Goal: Task Accomplishment & Management: Use online tool/utility

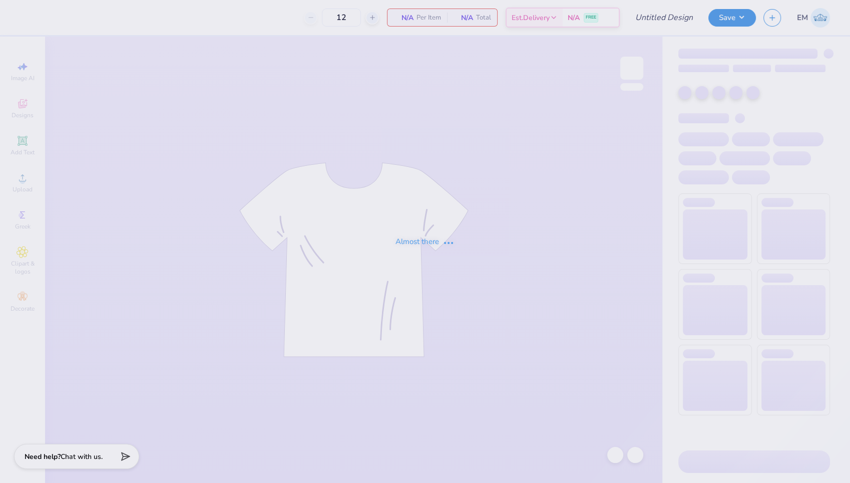
type input "big design team shirt"
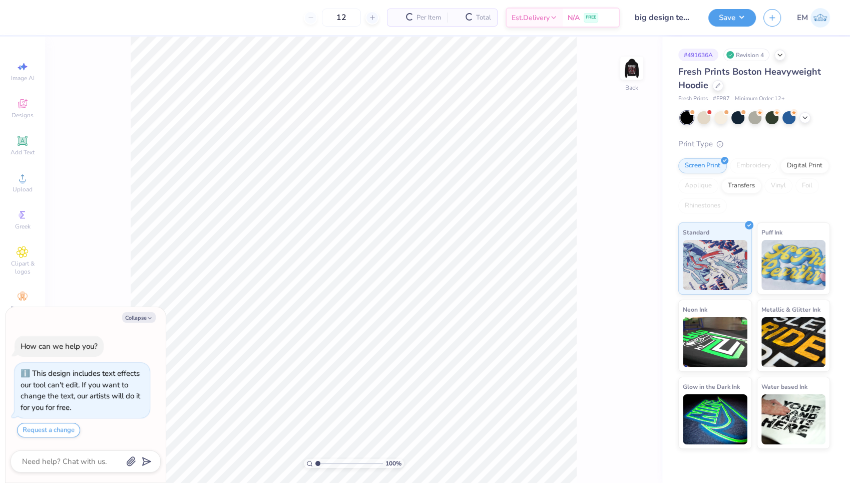
scroll to position [27, 0]
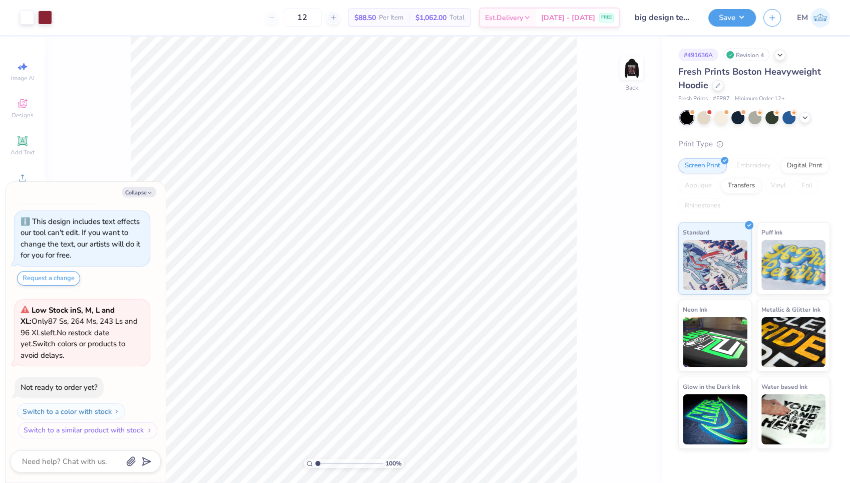
click at [79, 430] on button "Switch to a similar product with stock" at bounding box center [87, 430] width 139 height 16
type textarea "x"
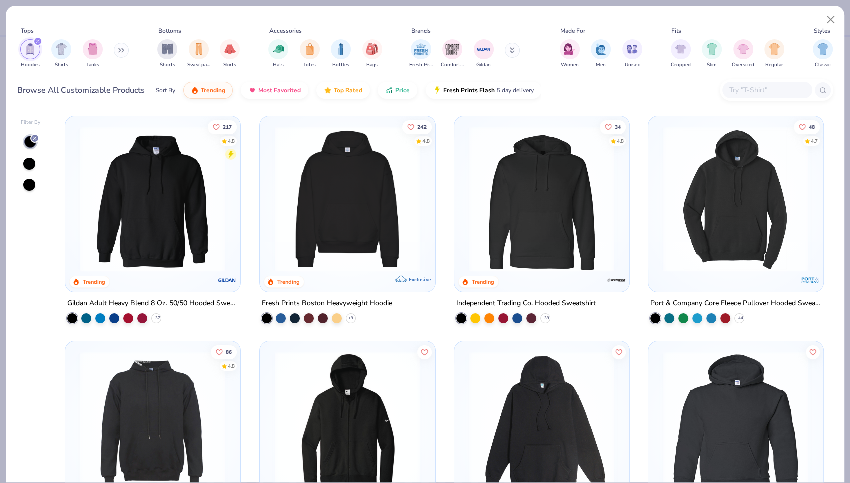
click at [262, 316] on div at bounding box center [267, 318] width 10 height 10
click at [160, 199] on img at bounding box center [152, 198] width 155 height 145
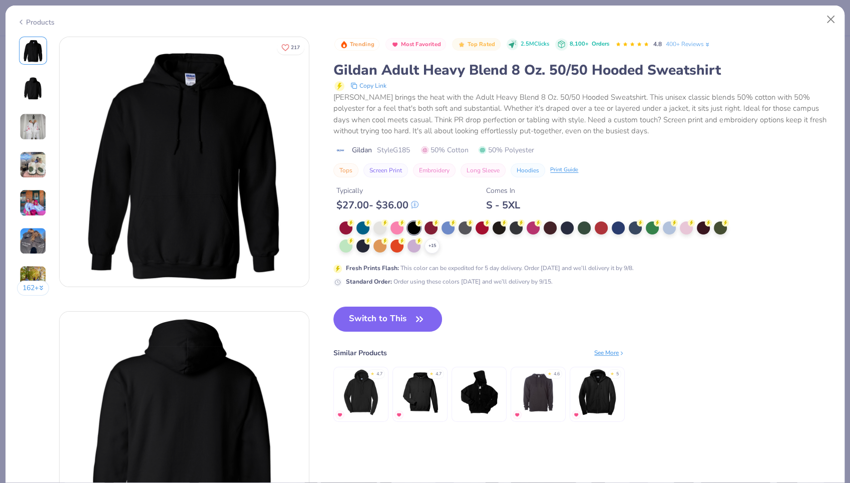
click at [32, 129] on img at bounding box center [33, 126] width 27 height 27
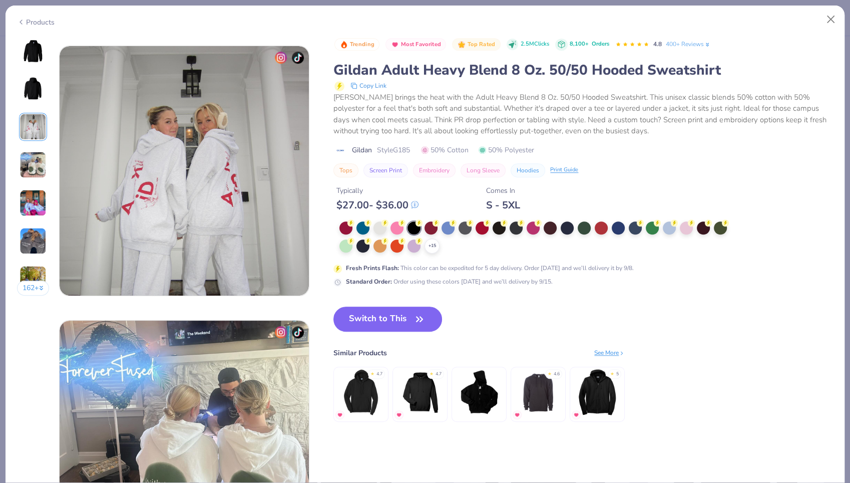
scroll to position [549, 0]
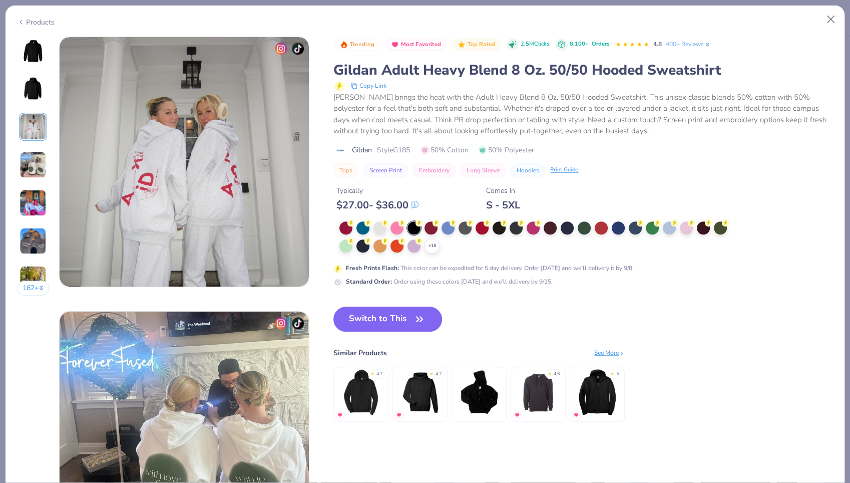
click at [34, 169] on img at bounding box center [33, 164] width 27 height 27
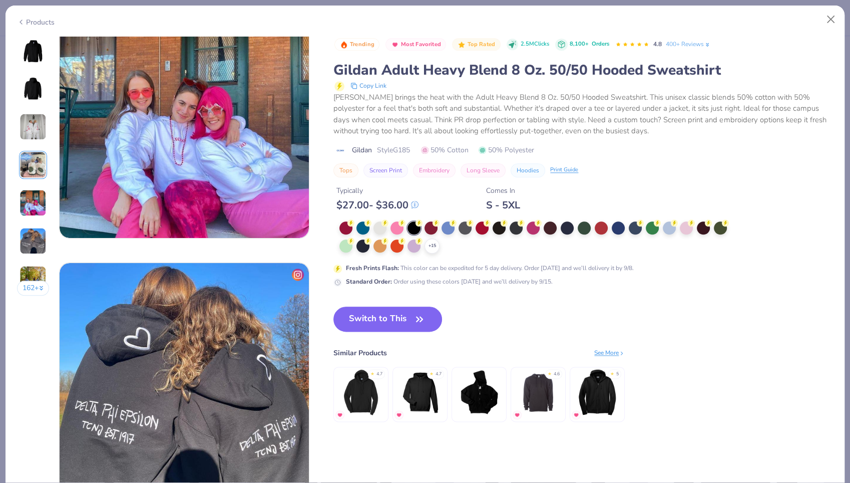
scroll to position [1133, 0]
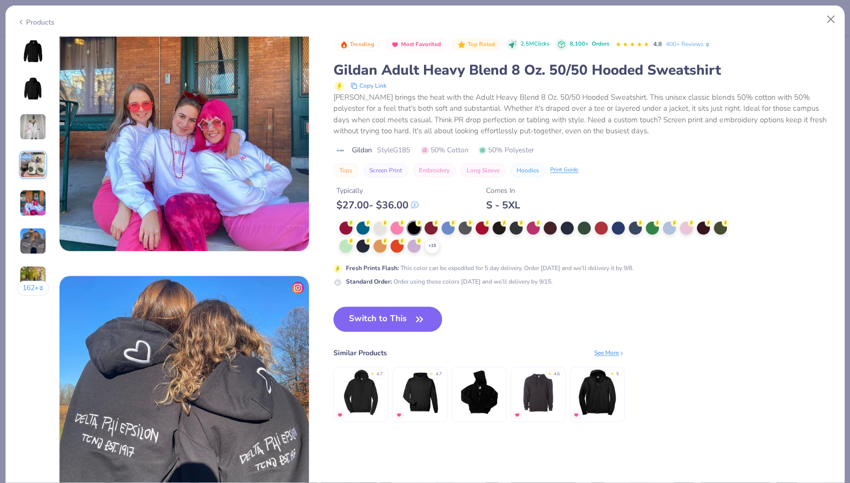
click at [614, 354] on div "See More" at bounding box center [609, 352] width 31 height 9
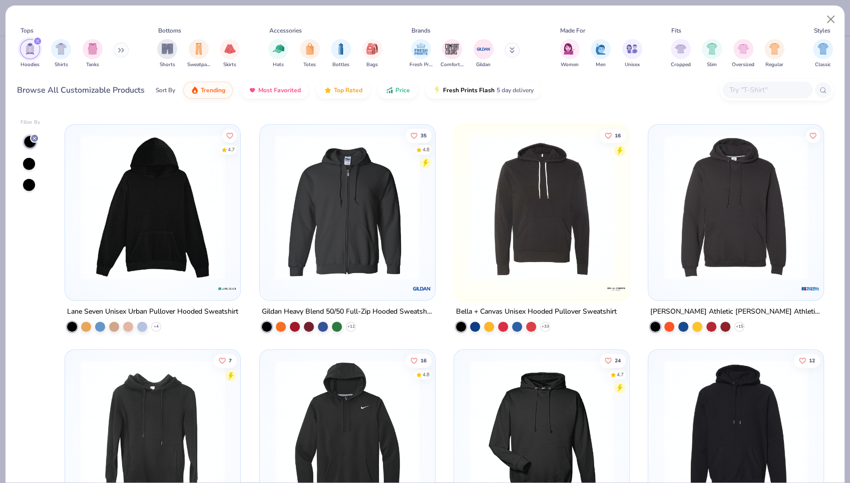
scroll to position [442, 0]
click at [160, 219] on img at bounding box center [152, 206] width 155 height 145
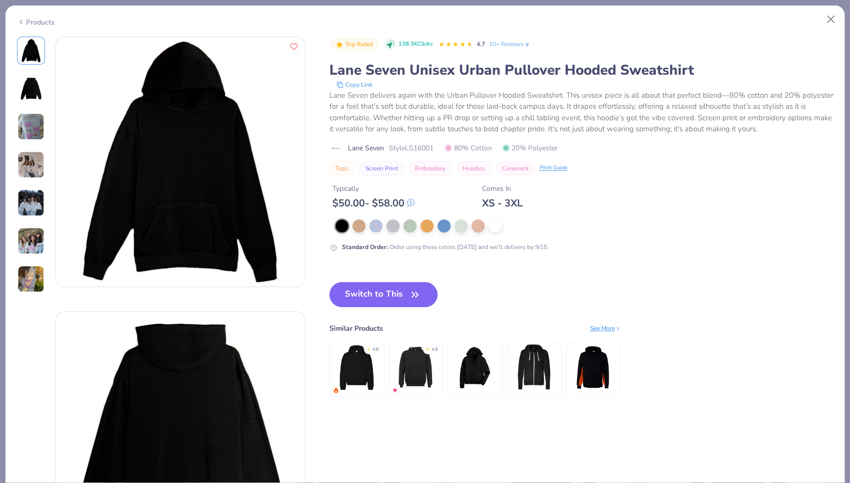
click at [23, 154] on img at bounding box center [31, 164] width 27 height 27
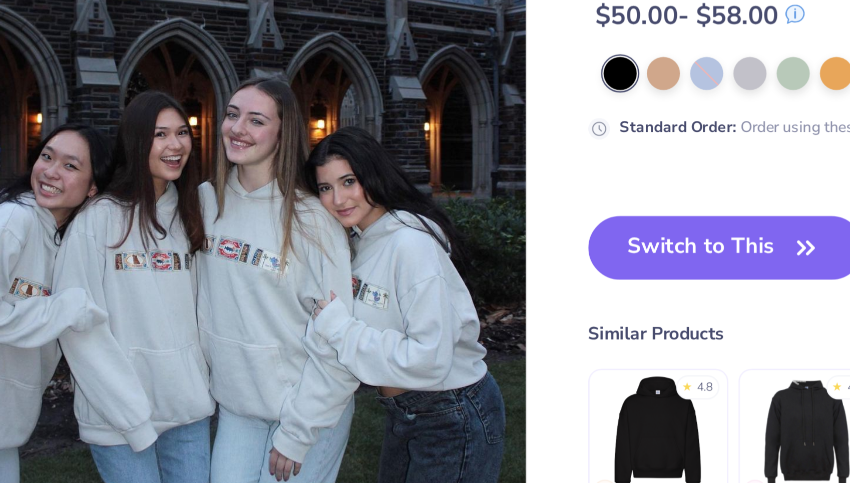
scroll to position [975, 0]
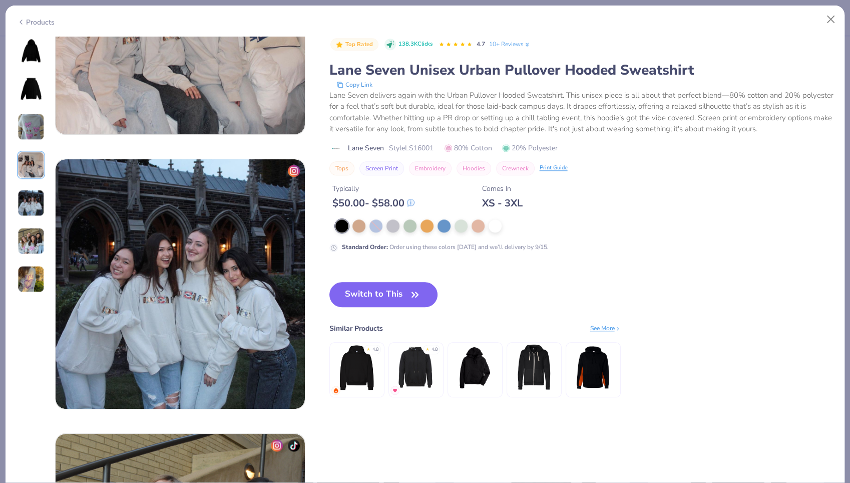
click at [28, 23] on div "Products" at bounding box center [36, 22] width 38 height 11
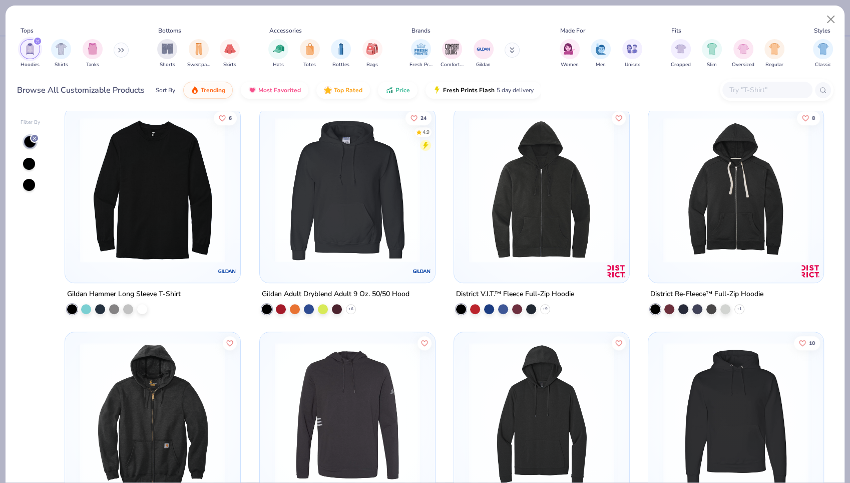
scroll to position [908, 0]
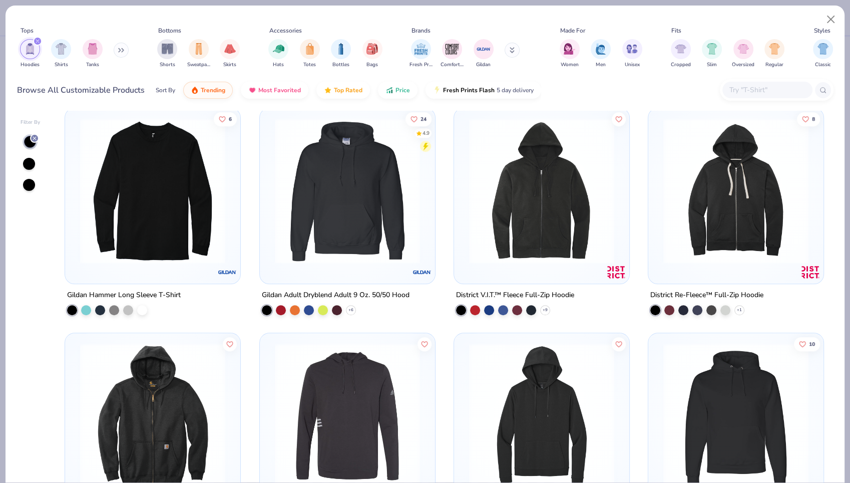
click at [333, 204] on img at bounding box center [347, 190] width 155 height 145
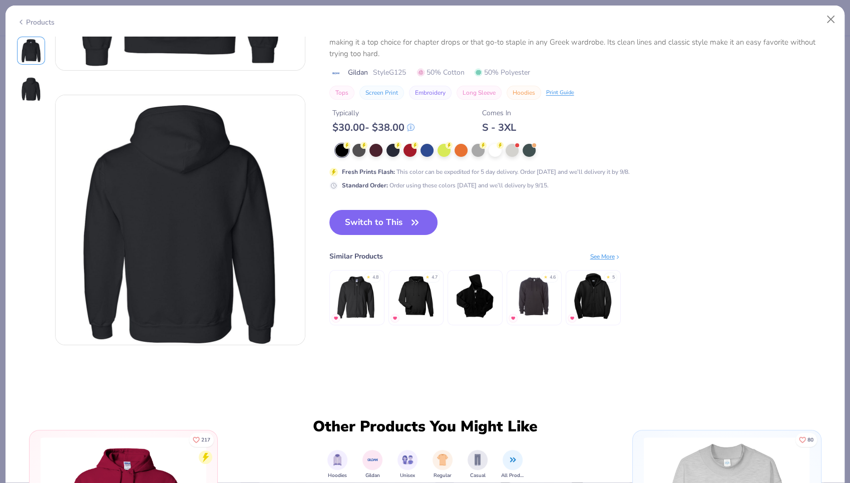
scroll to position [200, 0]
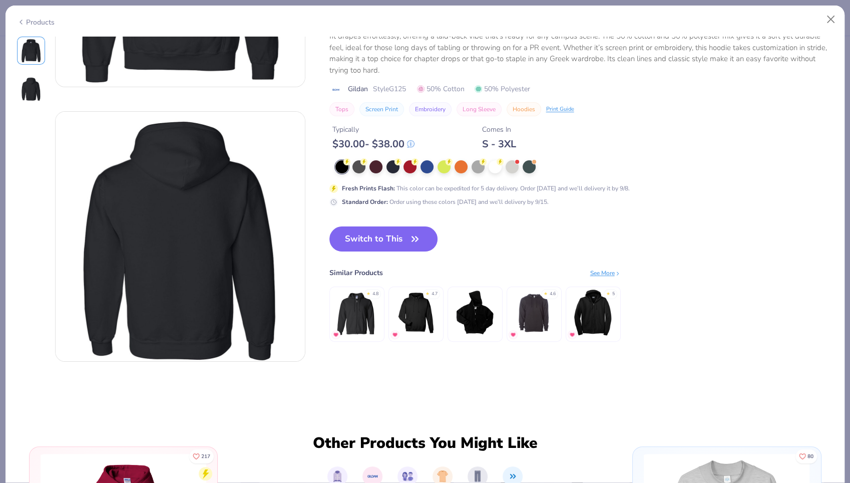
click at [354, 311] on img at bounding box center [357, 312] width 48 height 48
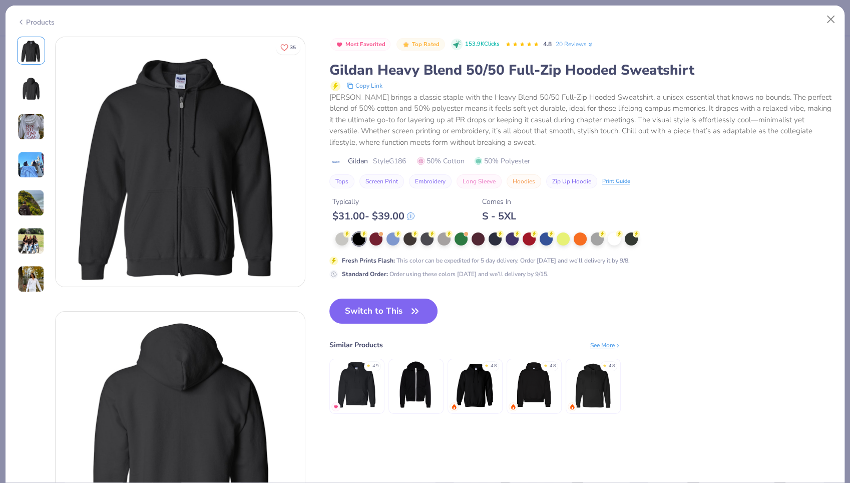
click at [527, 384] on img at bounding box center [534, 384] width 48 height 48
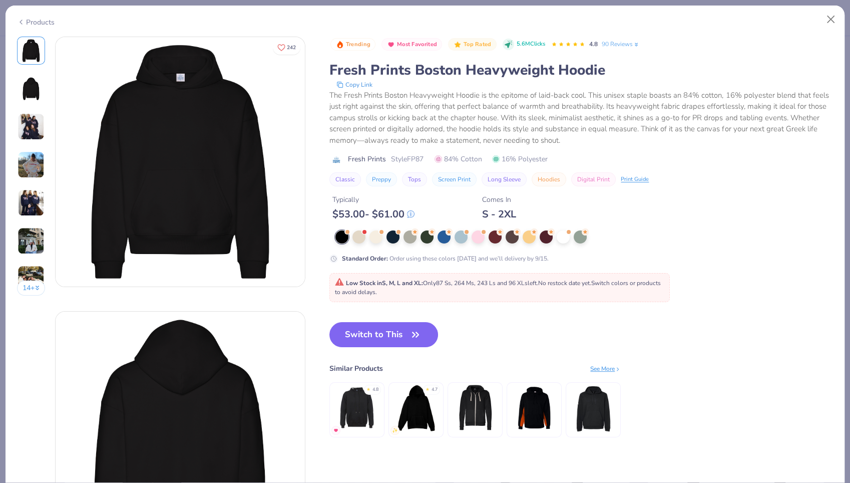
click at [595, 412] on img at bounding box center [594, 408] width 48 height 48
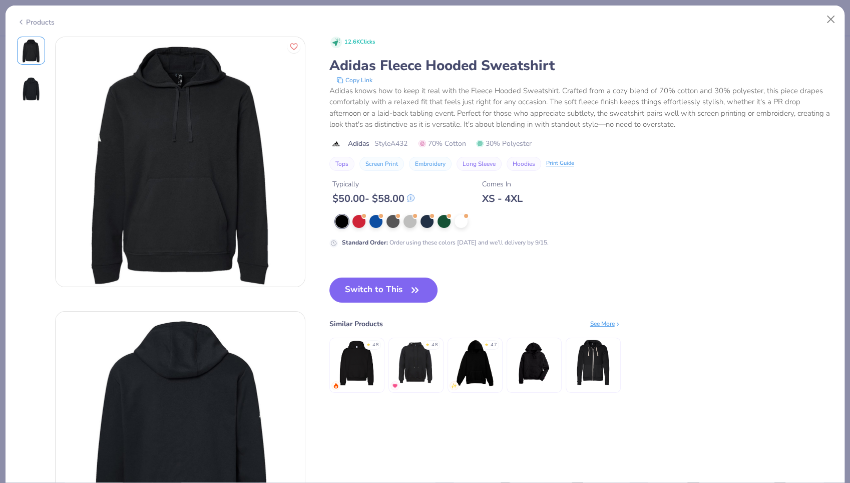
click at [26, 17] on div "Products" at bounding box center [36, 22] width 38 height 11
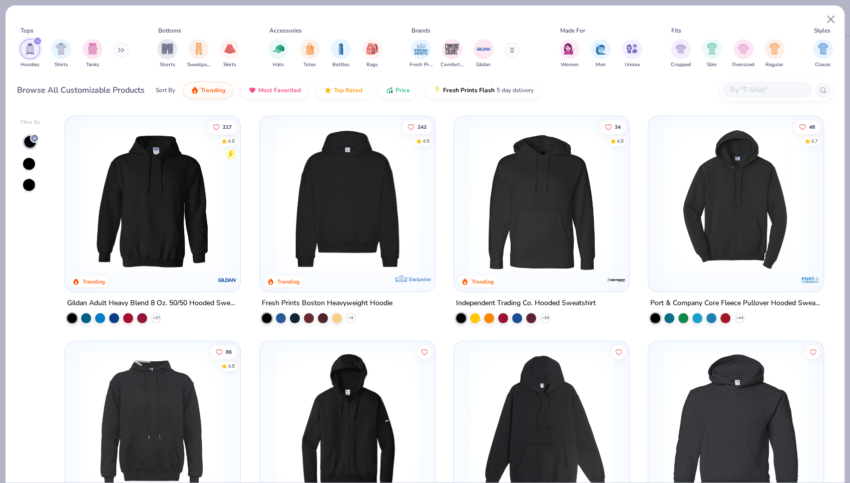
click at [389, 211] on img at bounding box center [347, 198] width 155 height 145
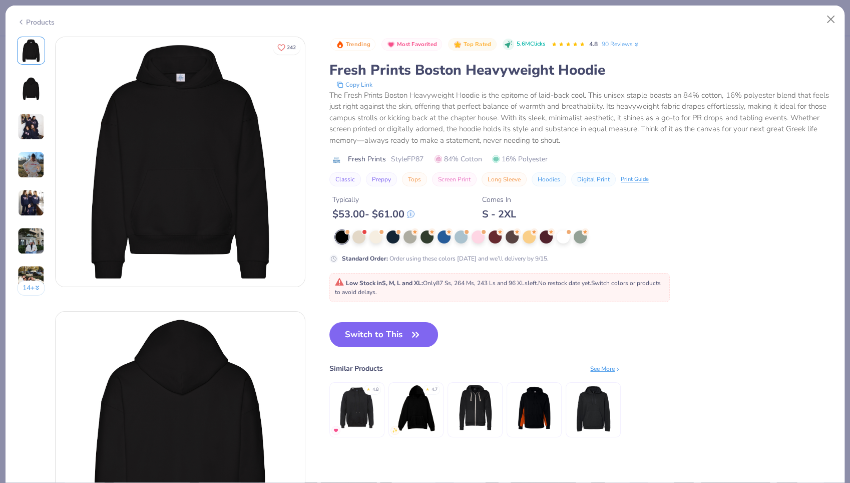
click at [29, 20] on div "Products" at bounding box center [36, 22] width 38 height 11
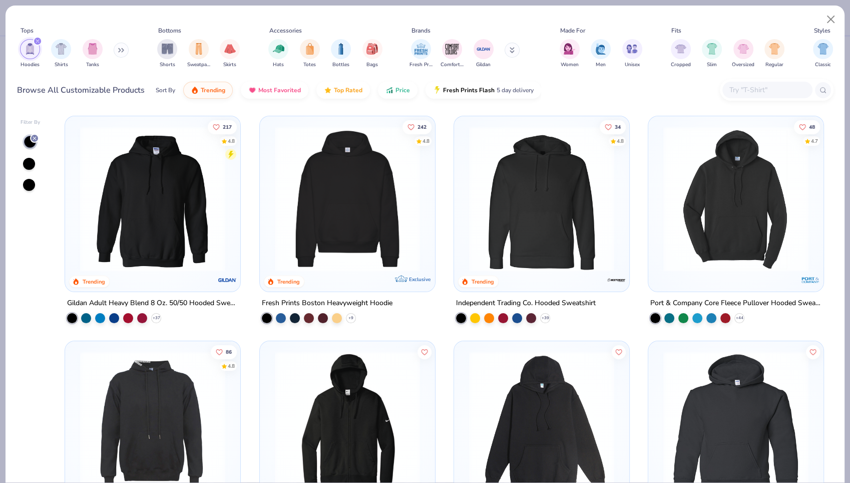
click at [131, 201] on img at bounding box center [152, 198] width 155 height 145
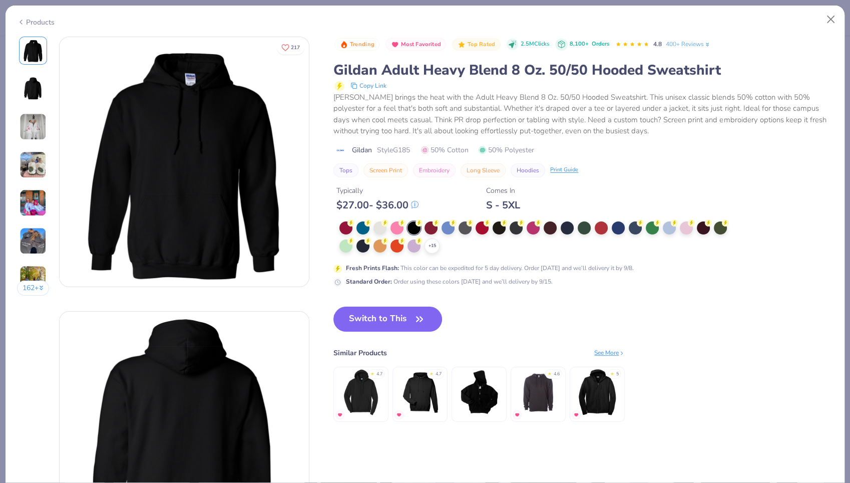
click at [19, 21] on icon at bounding box center [21, 22] width 8 height 12
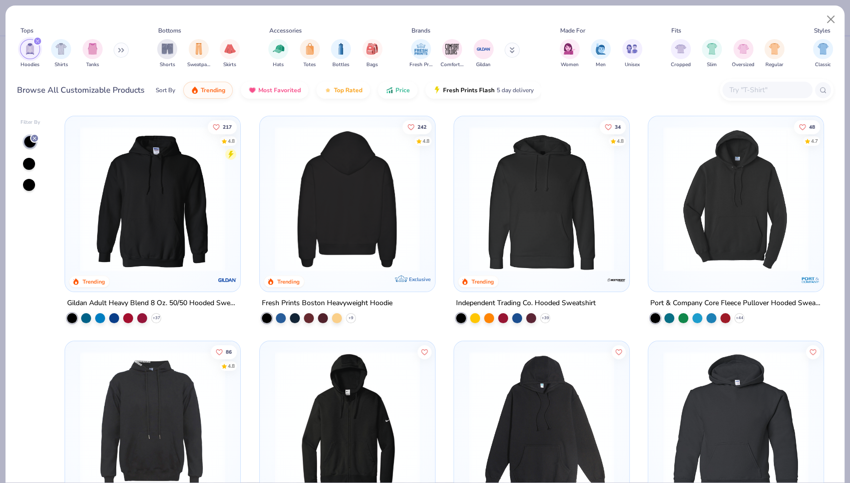
click at [187, 210] on img at bounding box center [152, 198] width 155 height 145
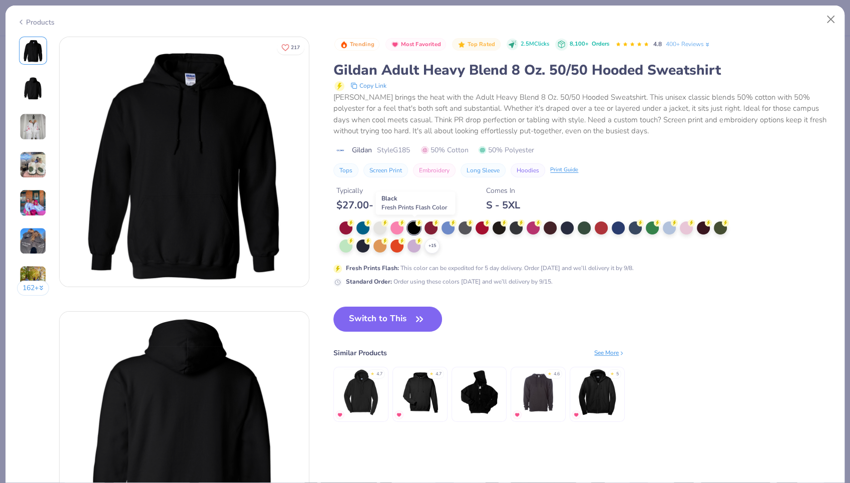
click at [414, 226] on div at bounding box center [414, 227] width 13 height 13
click at [384, 318] on button "Switch to This" at bounding box center [387, 318] width 109 height 25
click at [380, 314] on button "Switch to This" at bounding box center [387, 318] width 109 height 25
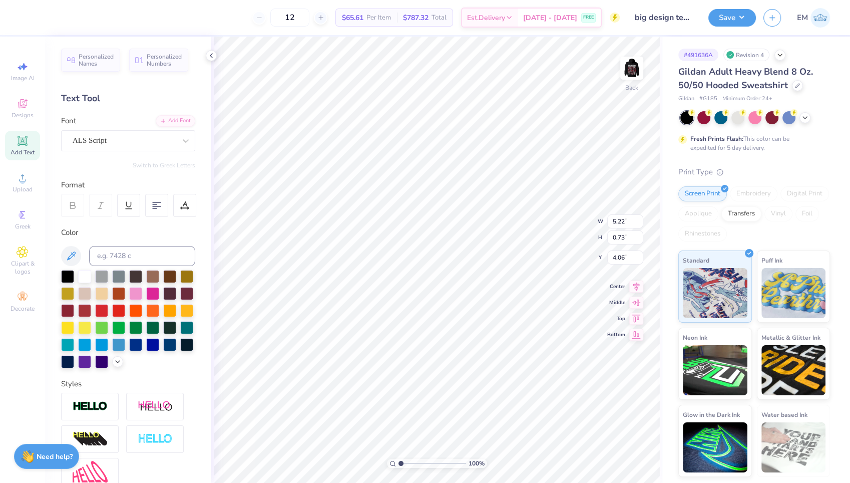
type input "6.50"
type input "3.28"
type input "2.78"
type input "3.00"
click at [725, 16] on button "Save" at bounding box center [732, 17] width 48 height 18
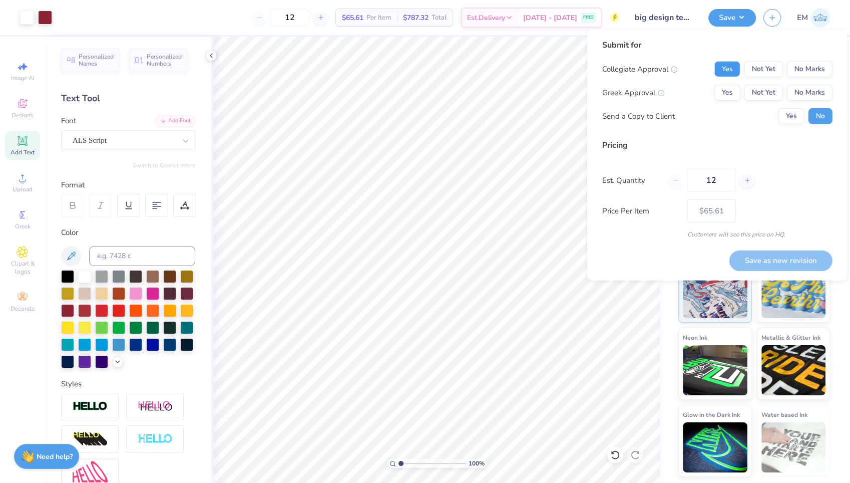
click at [740, 69] on button "Yes" at bounding box center [727, 69] width 26 height 16
click at [801, 72] on button "No Marks" at bounding box center [810, 69] width 46 height 16
click at [737, 67] on button "Yes" at bounding box center [727, 69] width 26 height 16
click at [803, 93] on button "No Marks" at bounding box center [810, 93] width 46 height 16
click at [763, 260] on button "Save as new revision" at bounding box center [780, 260] width 103 height 21
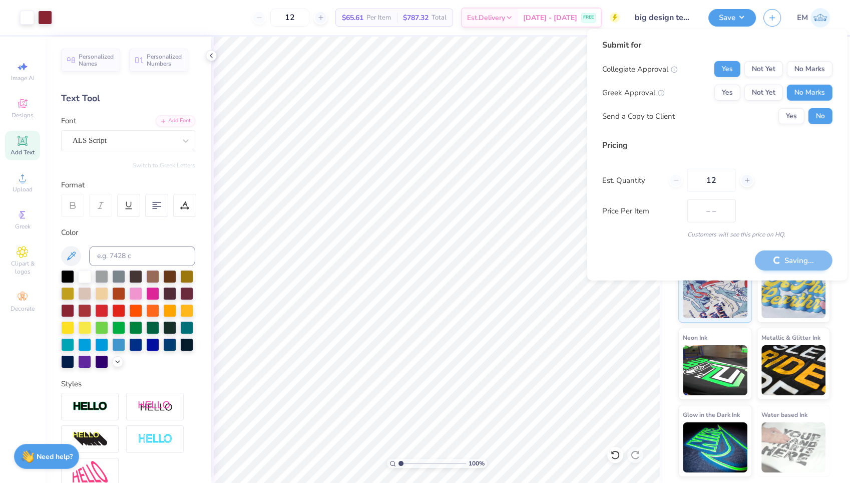
type input "$65.61"
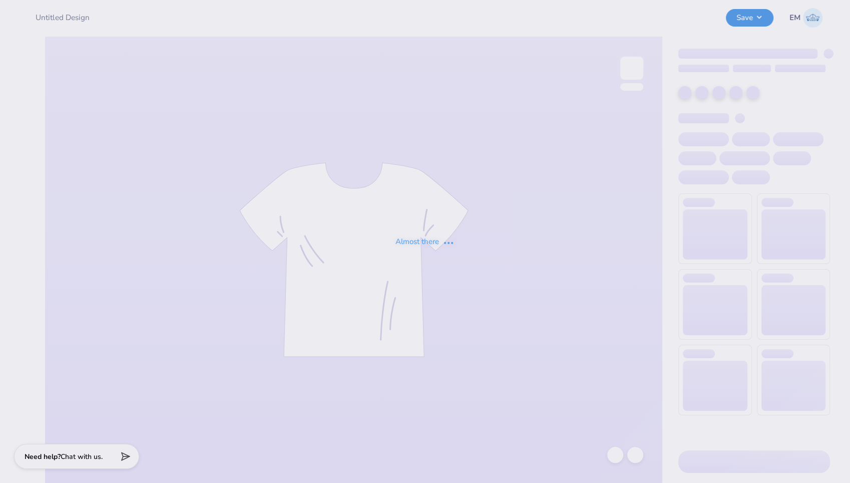
type input "big design team shirt"
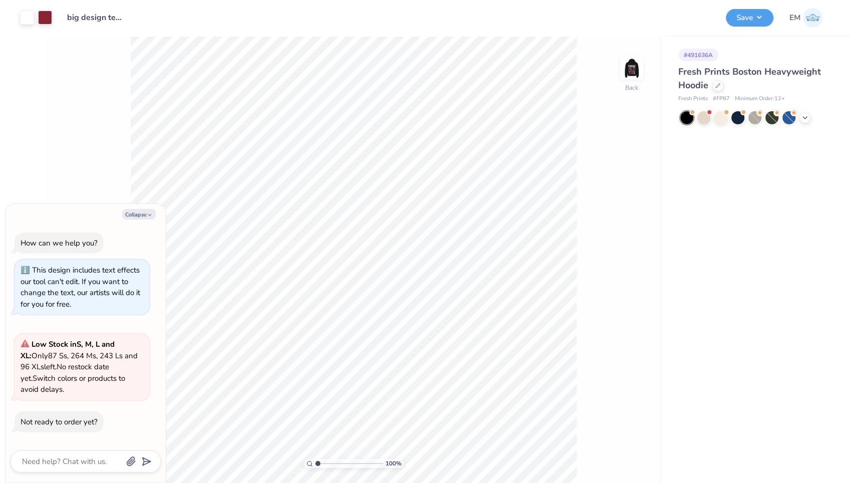
type textarea "x"
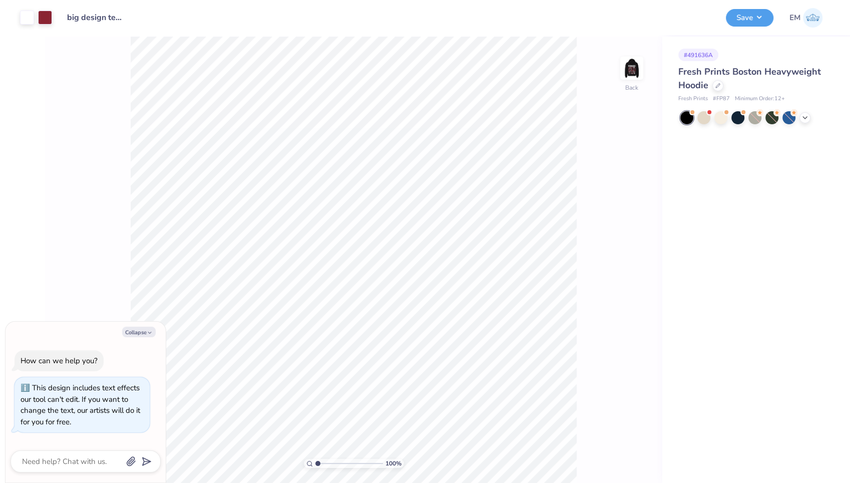
type textarea "x"
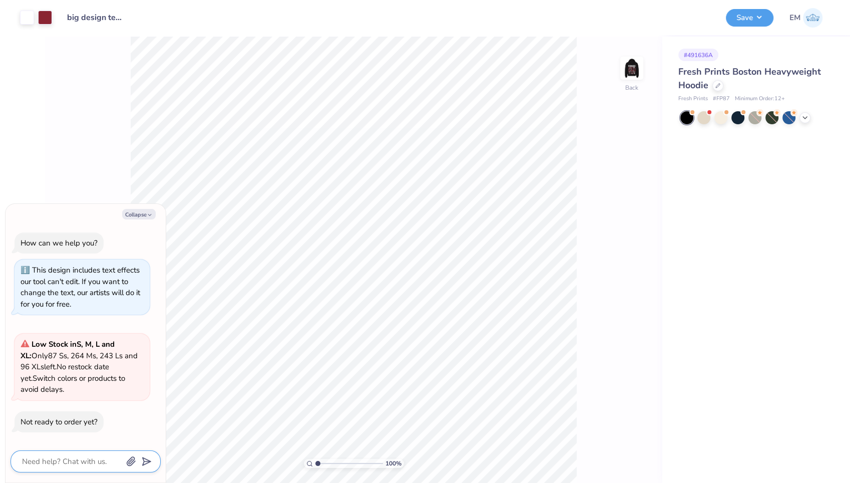
click at [65, 466] on textarea at bounding box center [72, 461] width 102 height 13
type textarea "c"
type textarea "x"
type textarea "ch"
type textarea "x"
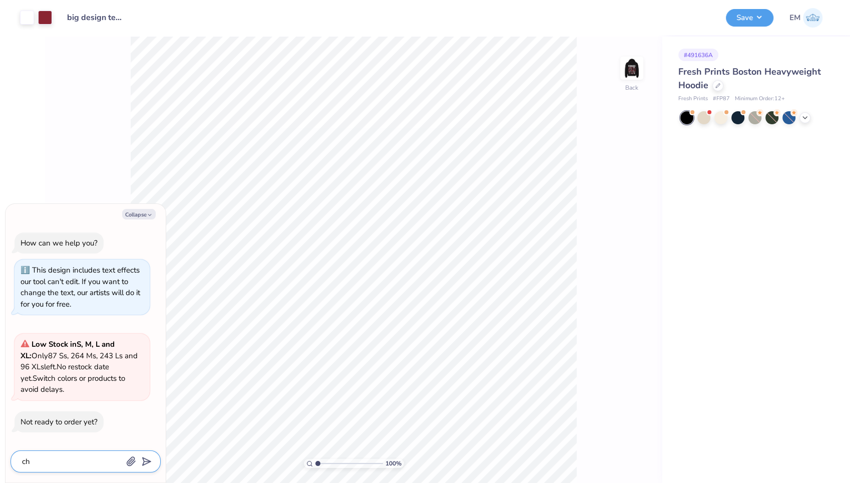
type textarea "cha"
type textarea "x"
type textarea "chan"
type textarea "x"
type textarea "chang"
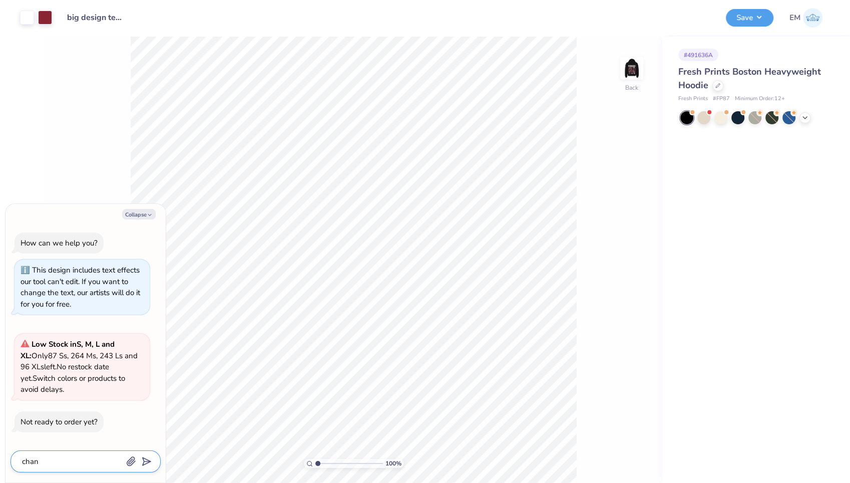
type textarea "x"
type textarea "change"
type textarea "x"
type textarea "change"
type textarea "x"
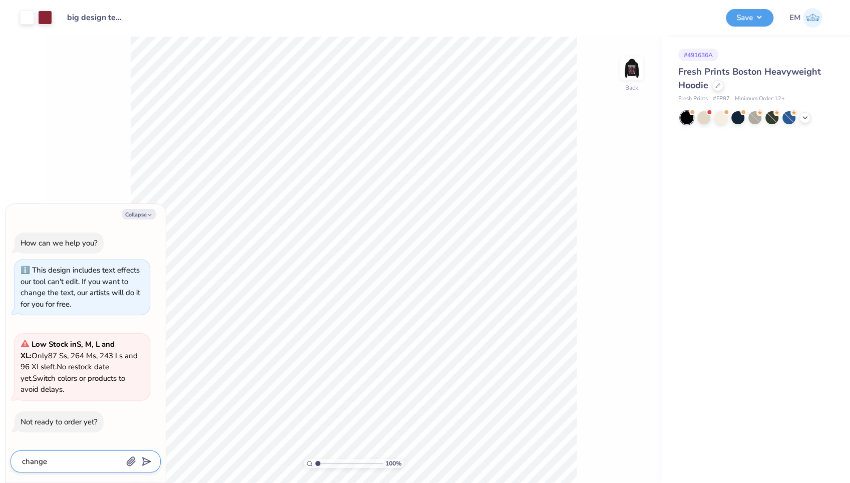
type textarea "change g"
type textarea "x"
type textarea "change ga"
type textarea "x"
type textarea "change gar"
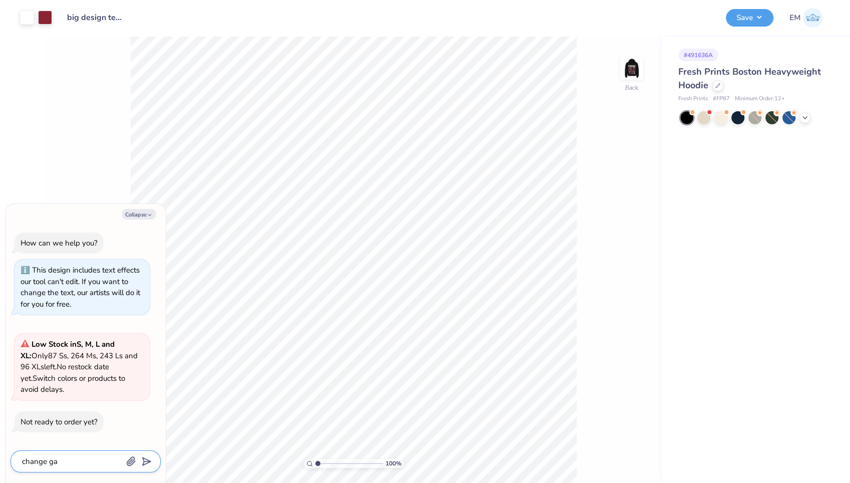
type textarea "x"
type textarea "change garm"
type textarea "x"
type textarea "change garme"
type textarea "x"
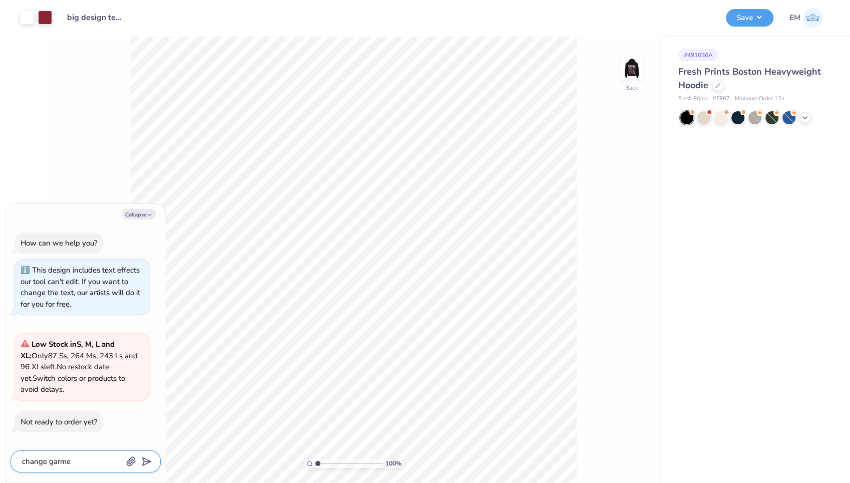
type textarea "change garmen"
type textarea "x"
type textarea "change garment"
type textarea "x"
type textarea "change garment"
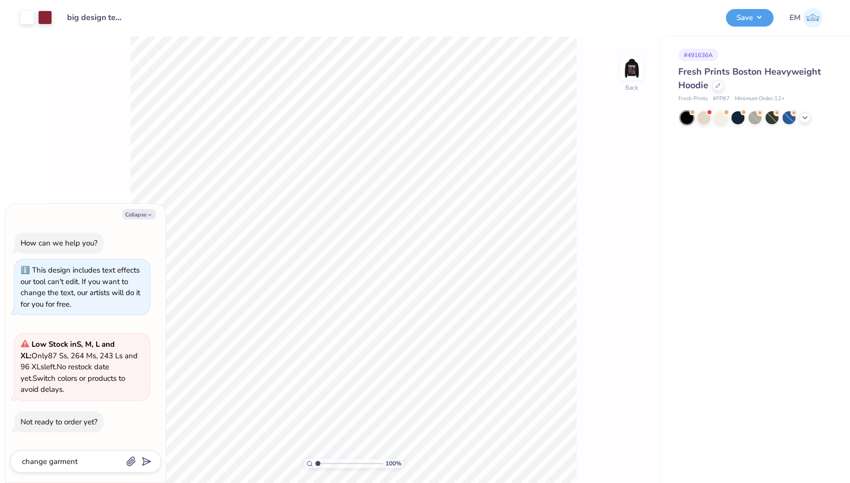
type textarea "x"
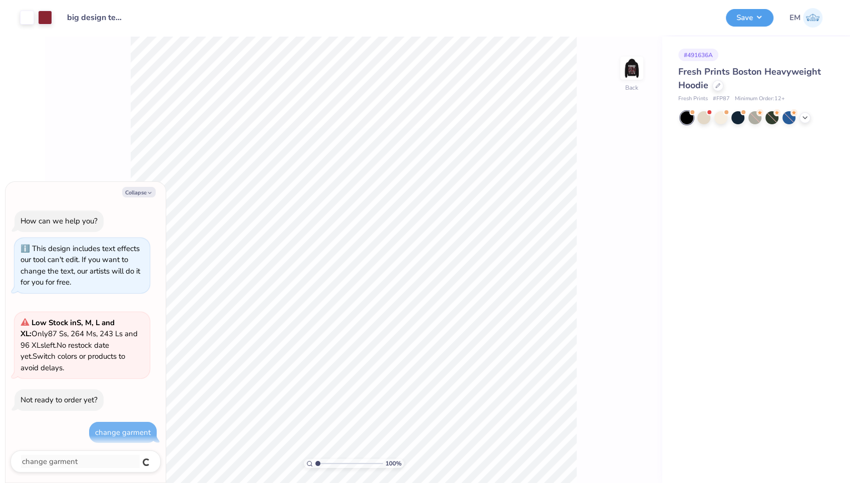
scroll to position [5, 0]
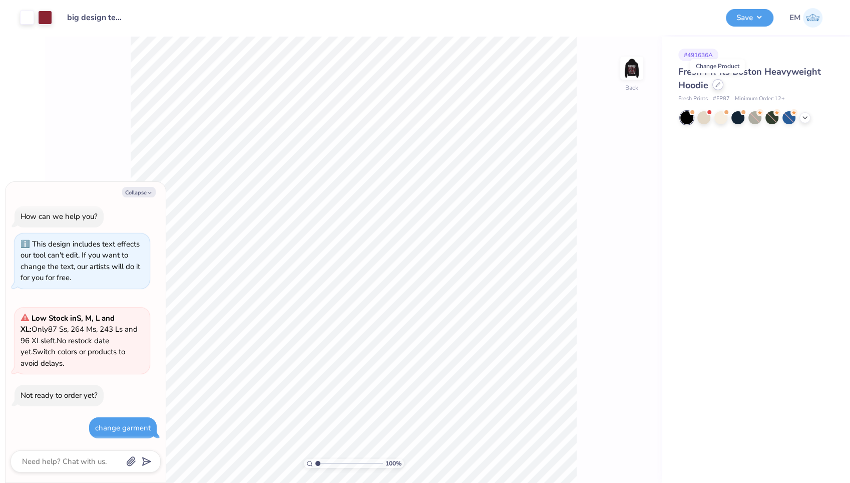
click at [719, 85] on icon at bounding box center [717, 84] width 5 height 5
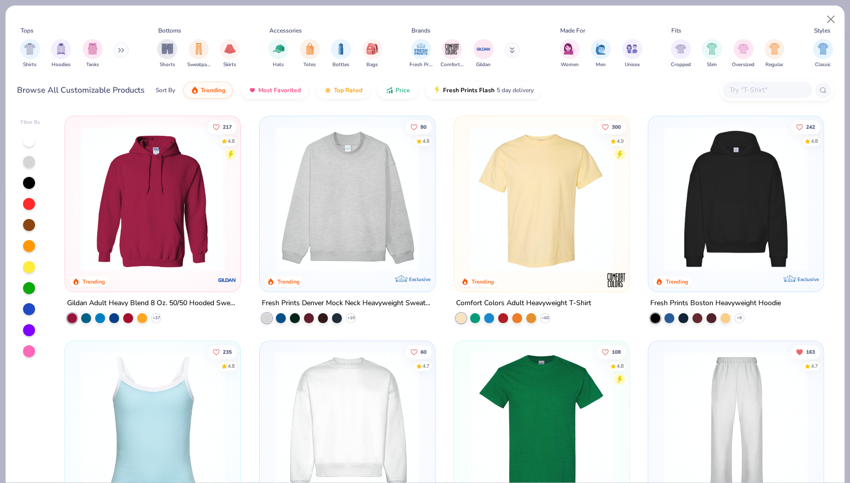
click at [154, 206] on img at bounding box center [152, 198] width 155 height 145
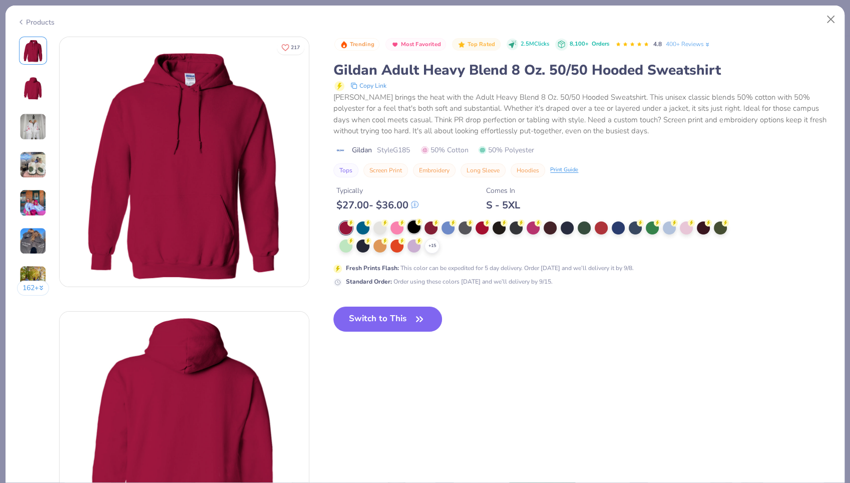
click at [413, 220] on div at bounding box center [414, 226] width 13 height 13
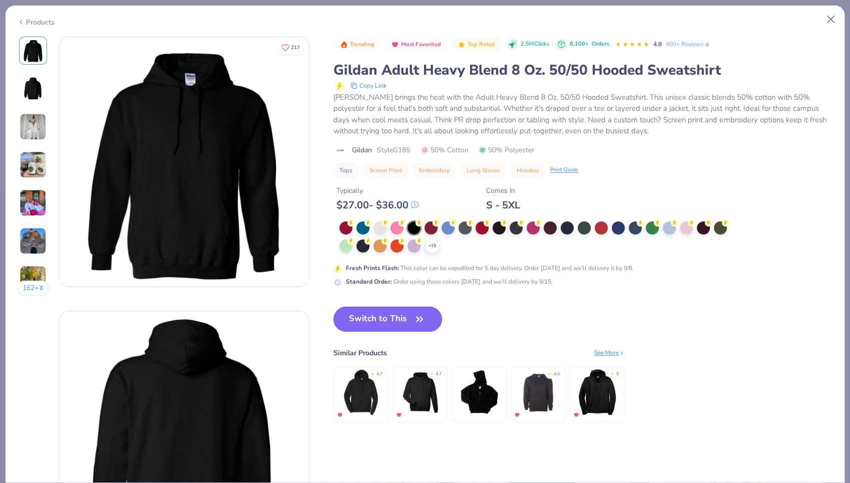
click at [387, 318] on button "Switch to This" at bounding box center [387, 318] width 109 height 25
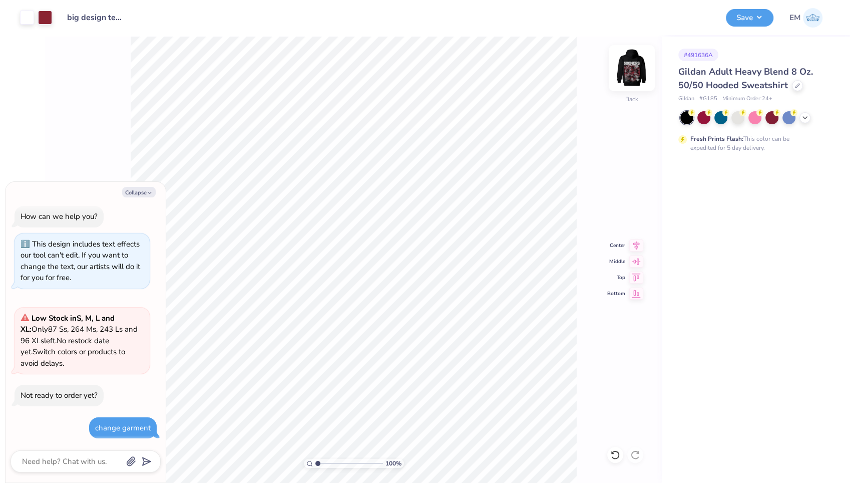
click at [629, 66] on img at bounding box center [632, 68] width 40 height 40
click at [743, 19] on button "Save" at bounding box center [750, 17] width 48 height 18
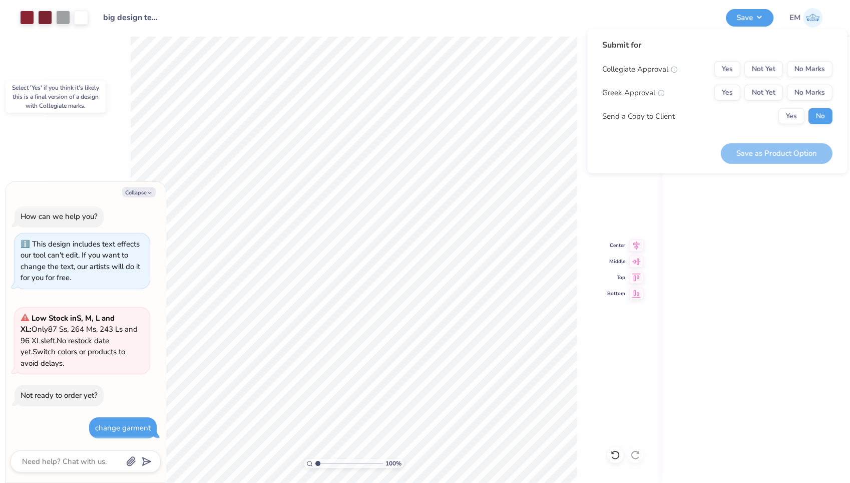
click at [676, 69] on icon at bounding box center [674, 69] width 7 height 7
click at [671, 65] on div at bounding box center [674, 70] width 7 height 12
click at [673, 65] on div at bounding box center [674, 70] width 7 height 12
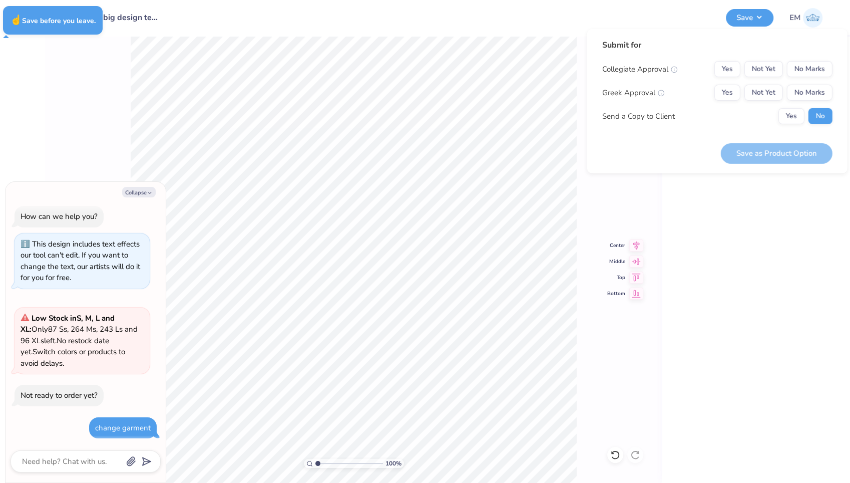
type textarea "x"
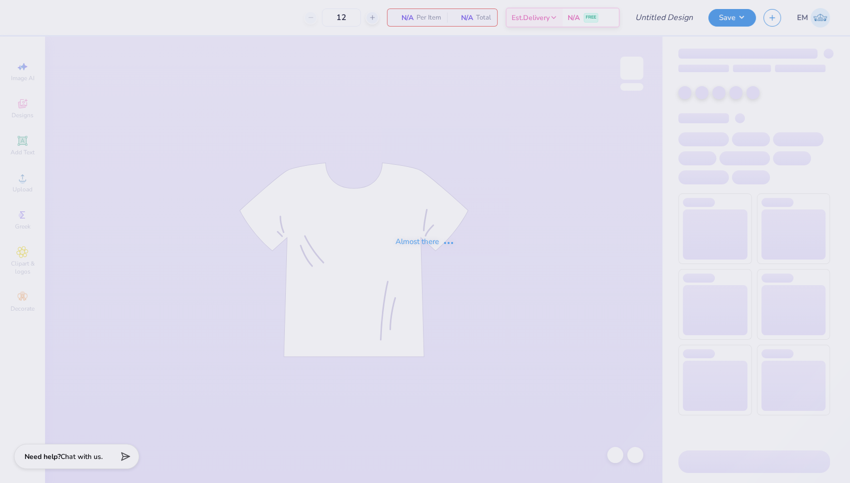
type input "barbell logo hoodie"
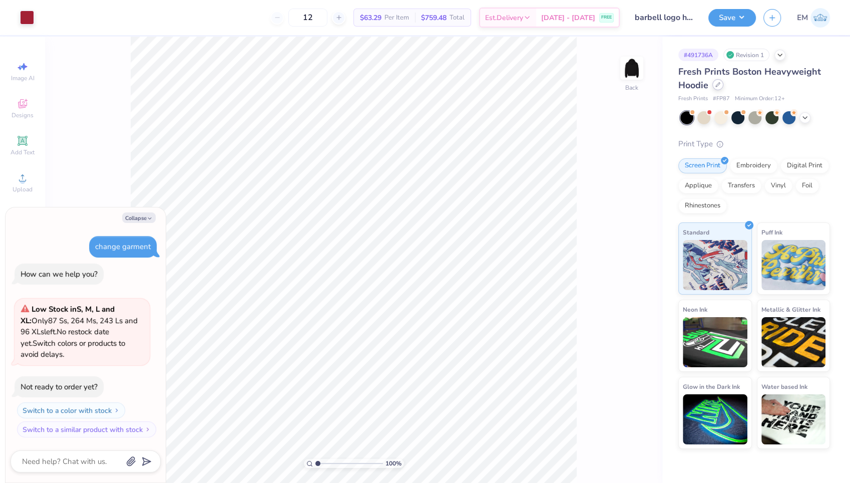
click at [715, 84] on icon at bounding box center [717, 84] width 5 height 5
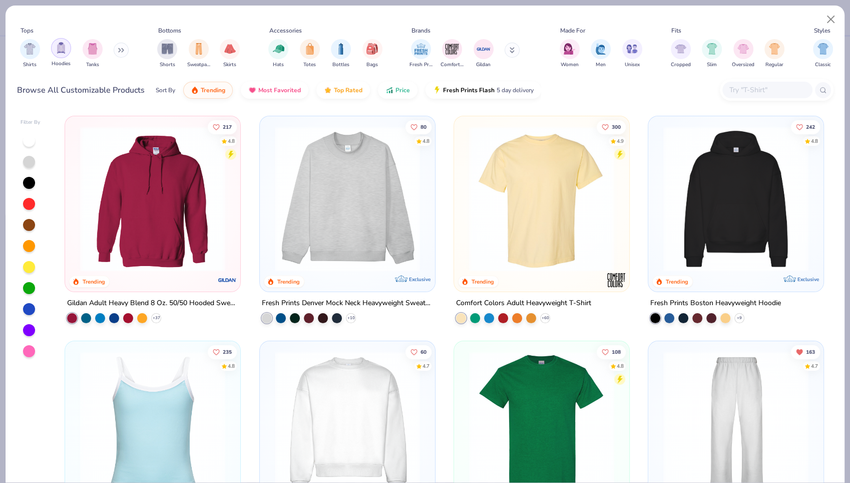
click at [59, 47] on img "filter for Hoodies" at bounding box center [61, 48] width 11 height 12
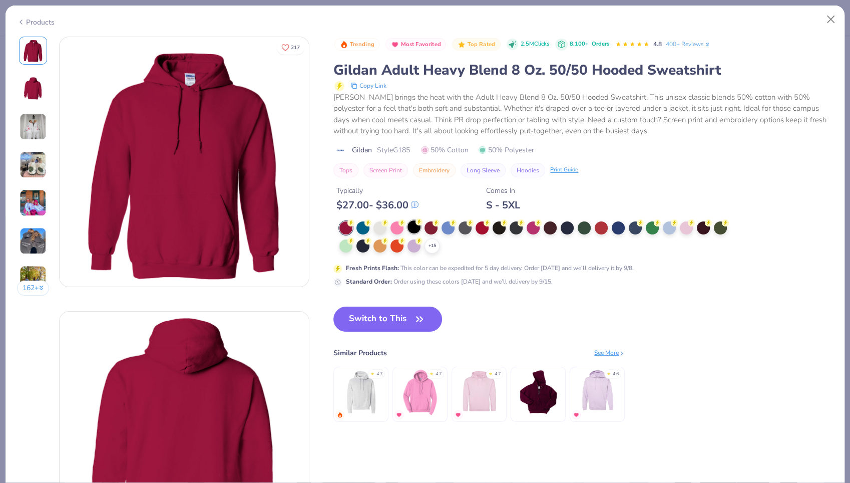
click at [414, 226] on div at bounding box center [414, 226] width 13 height 13
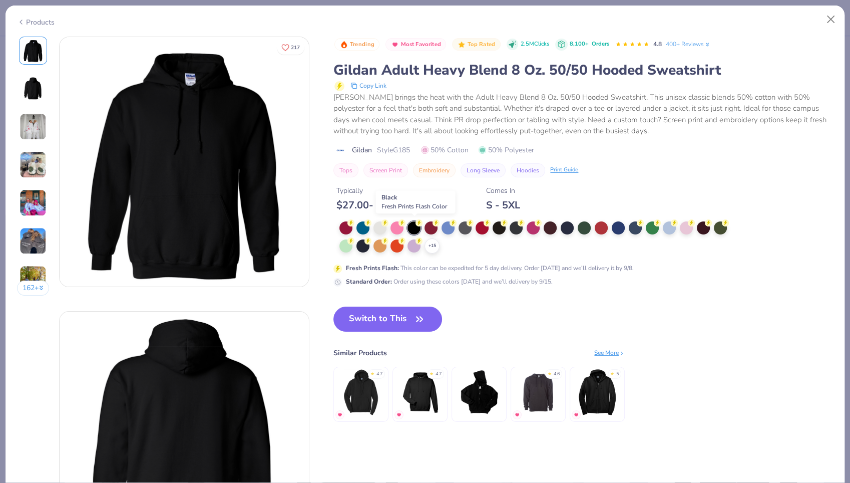
scroll to position [109, 0]
click at [384, 319] on button "Switch to This" at bounding box center [387, 318] width 109 height 25
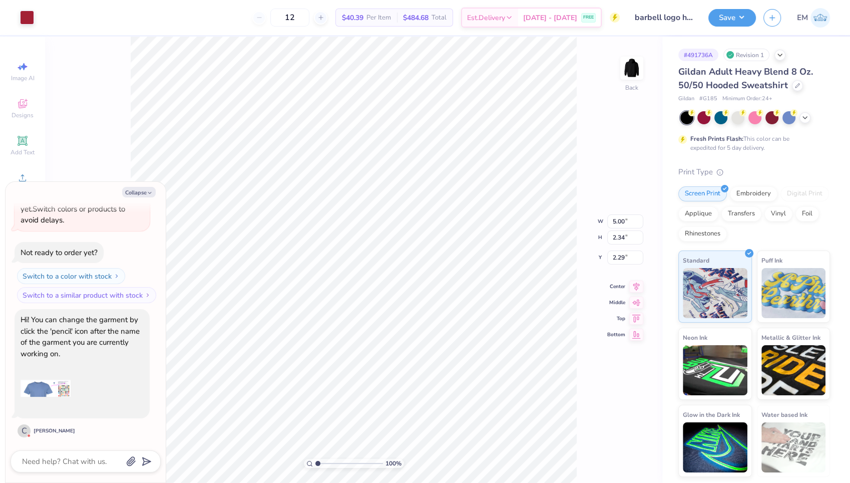
type textarea "x"
type input "3.35"
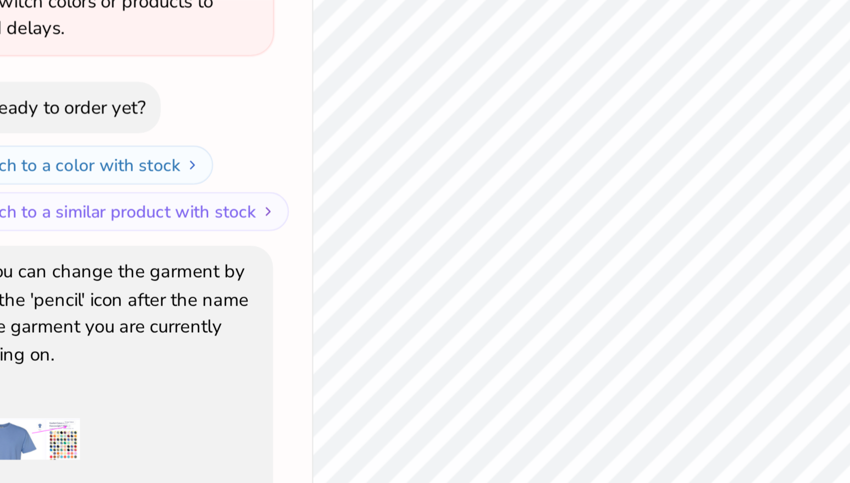
scroll to position [109, 0]
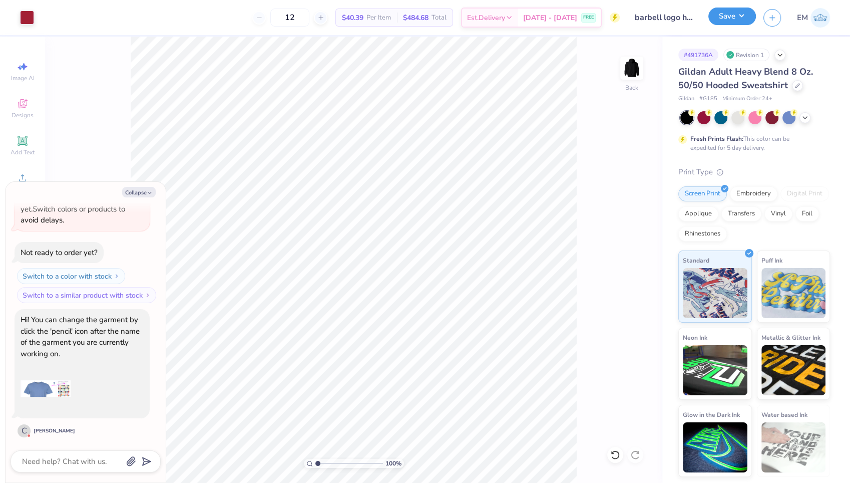
click at [729, 20] on button "Save" at bounding box center [732, 17] width 48 height 18
type textarea "x"
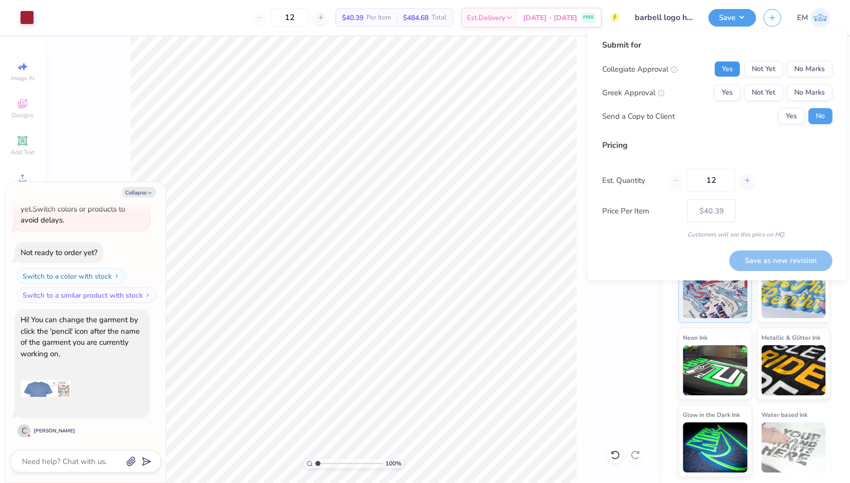
click at [727, 75] on button "Yes" at bounding box center [727, 69] width 26 height 16
click at [805, 95] on button "No Marks" at bounding box center [810, 93] width 46 height 16
click at [767, 261] on button "Save as new revision" at bounding box center [780, 260] width 103 height 21
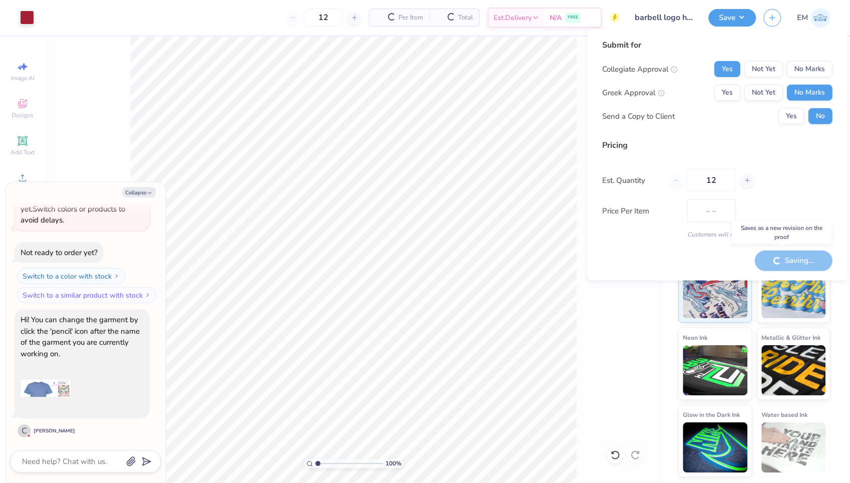
type input "$40.39"
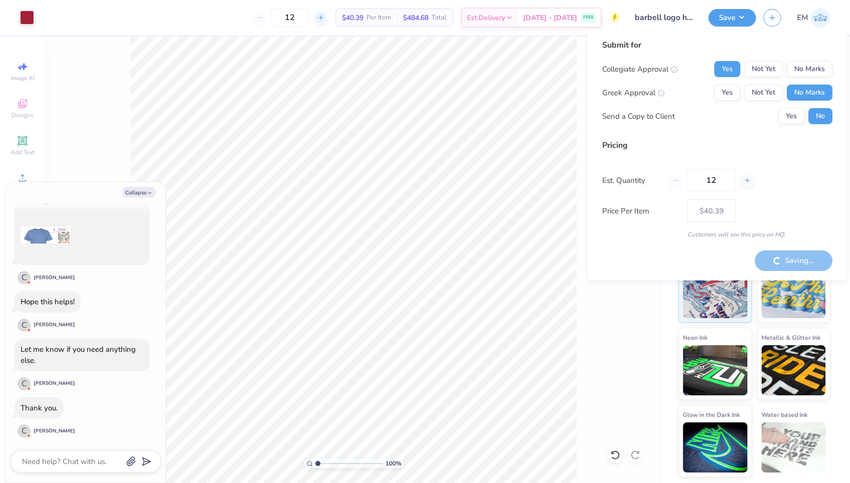
type textarea "x"
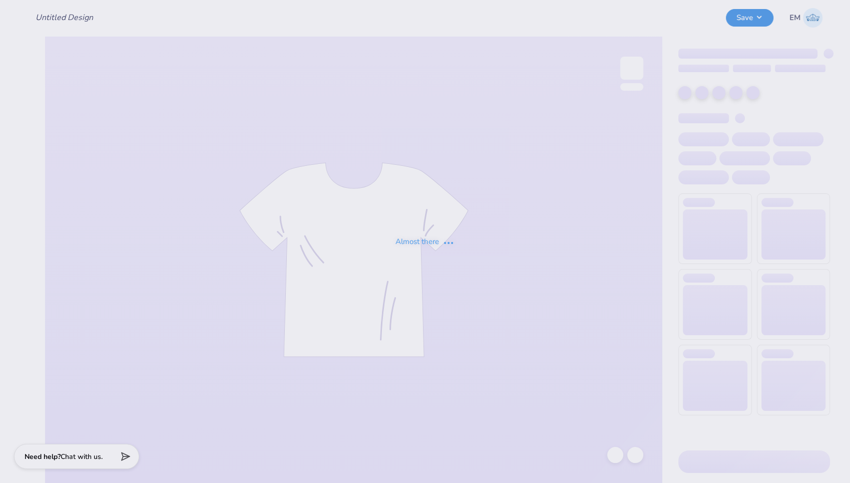
type input "muscle tee"
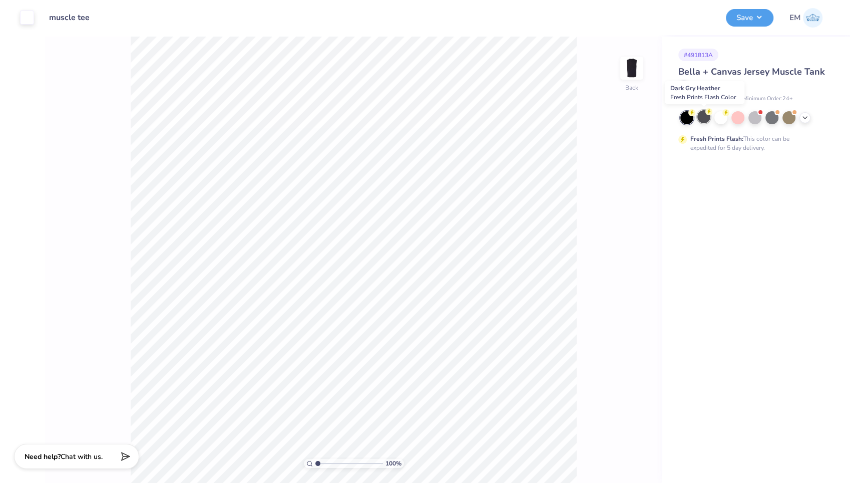
click at [705, 118] on div at bounding box center [703, 116] width 13 height 13
click at [805, 119] on icon at bounding box center [805, 117] width 8 height 8
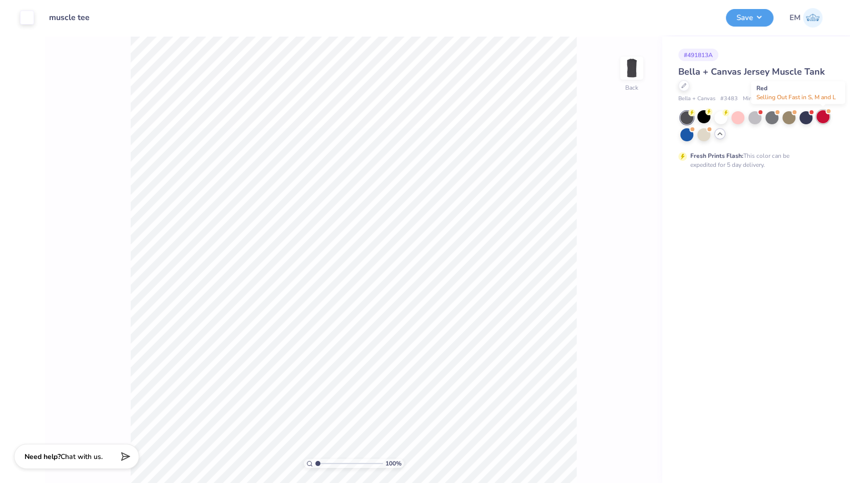
click at [821, 116] on div at bounding box center [823, 116] width 13 height 13
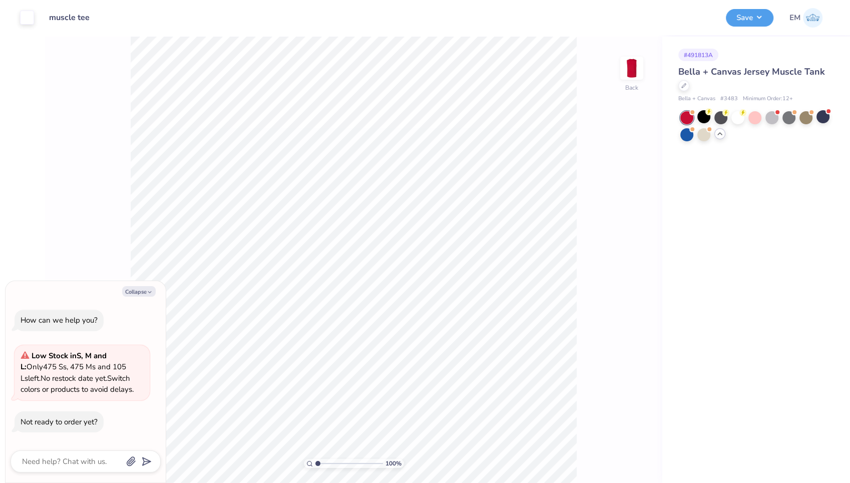
click at [780, 113] on div at bounding box center [755, 126] width 150 height 30
click at [773, 114] on div at bounding box center [771, 116] width 13 height 13
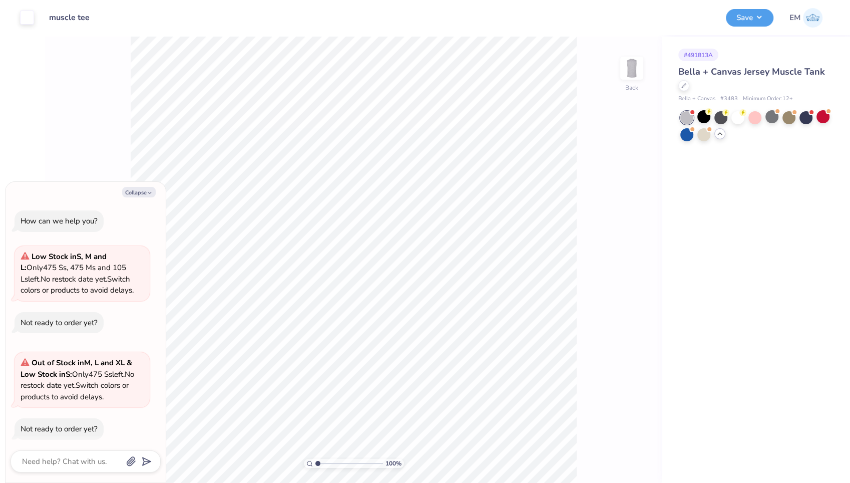
scroll to position [7, 0]
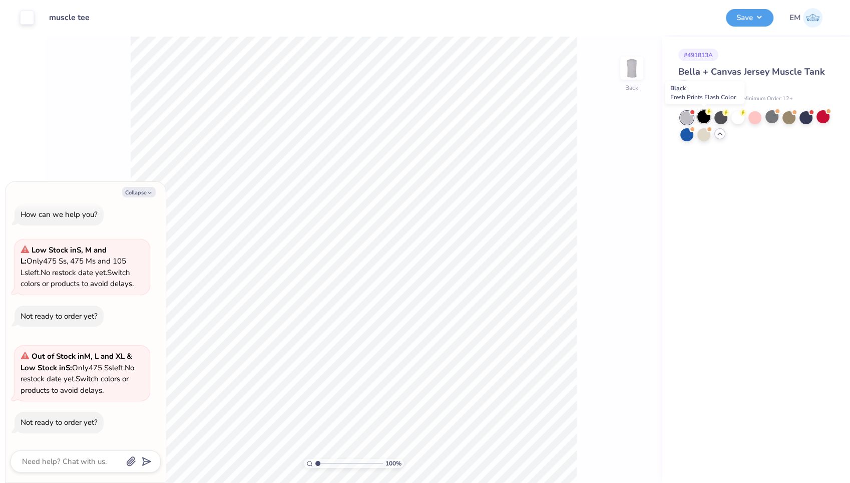
click at [702, 114] on div at bounding box center [703, 116] width 13 height 13
click at [685, 115] on div at bounding box center [686, 117] width 13 height 13
click at [683, 86] on icon at bounding box center [683, 84] width 5 height 5
type textarea "x"
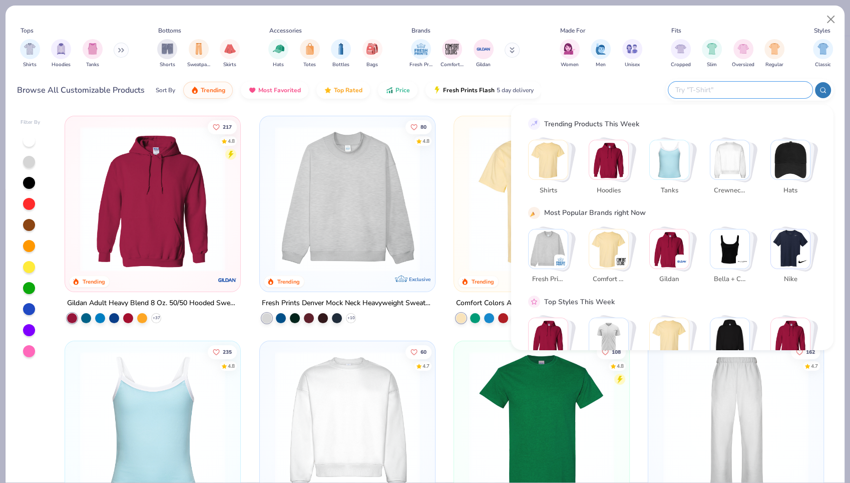
click at [758, 89] on input "text" at bounding box center [739, 90] width 131 height 12
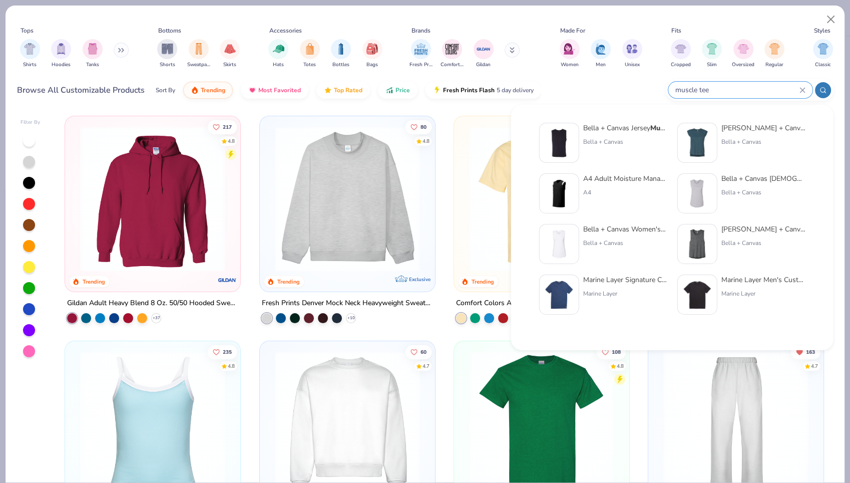
type input "muscle tee"
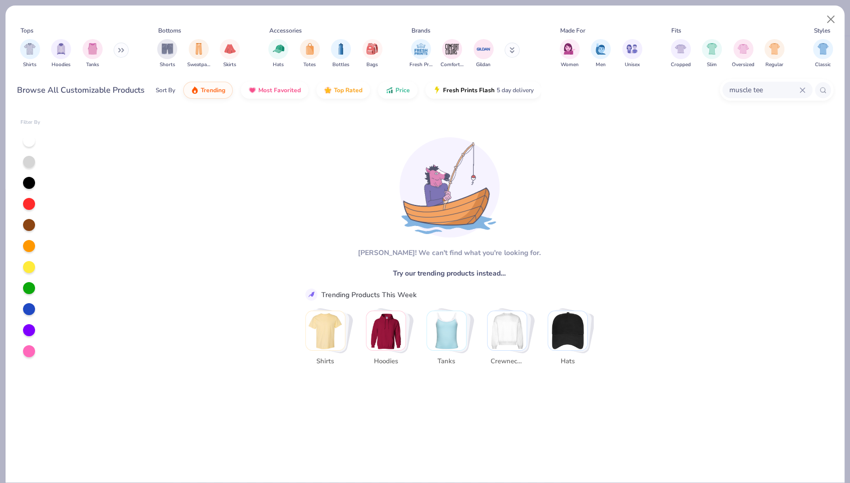
click at [745, 86] on input "muscle tee" at bounding box center [763, 90] width 71 height 12
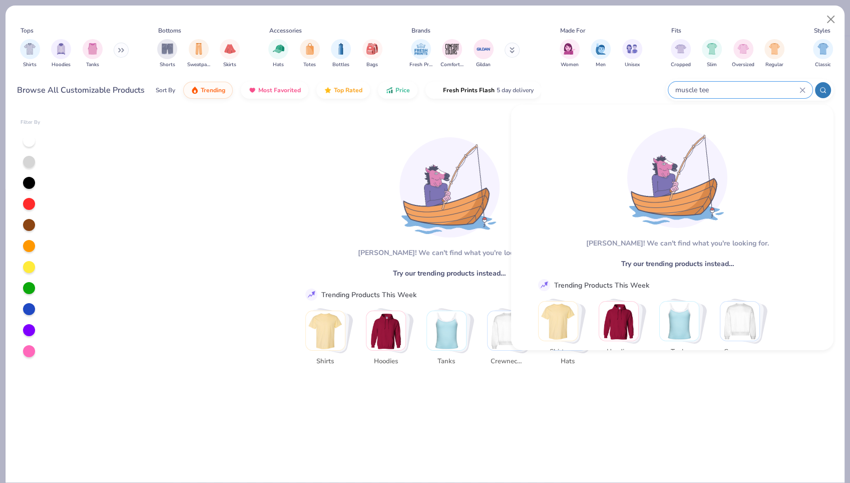
click at [749, 87] on input "muscle tee" at bounding box center [736, 90] width 125 height 12
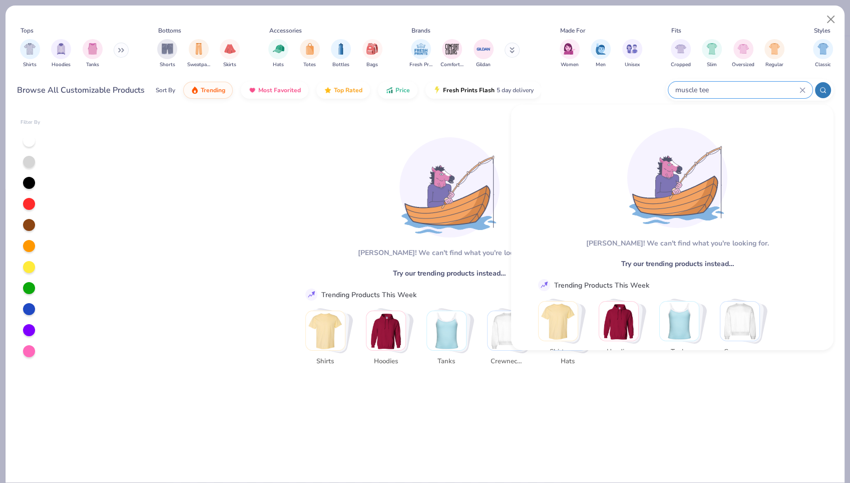
click at [749, 87] on input "muscle tee" at bounding box center [736, 90] width 125 height 12
click at [696, 87] on input "muscle tee" at bounding box center [736, 90] width 125 height 12
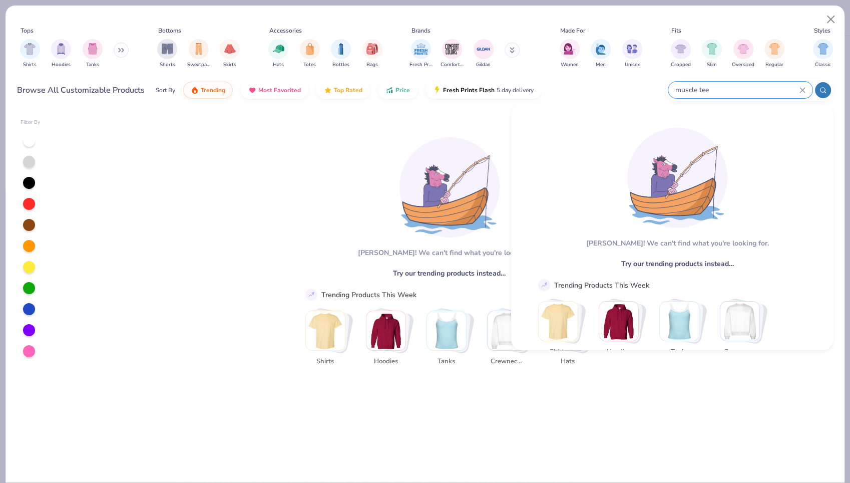
click at [705, 87] on input "muscle tee" at bounding box center [736, 90] width 125 height 12
click at [802, 88] on icon at bounding box center [803, 90] width 6 height 6
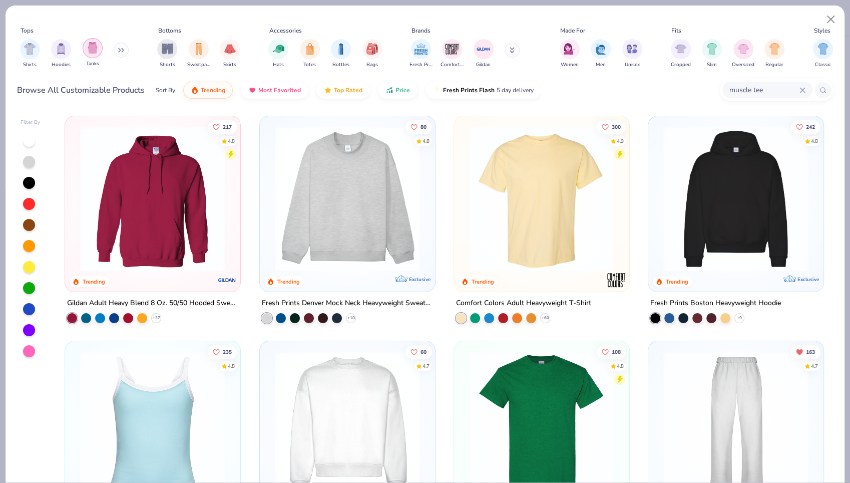
click at [98, 48] on div "filter for Tanks" at bounding box center [93, 48] width 20 height 20
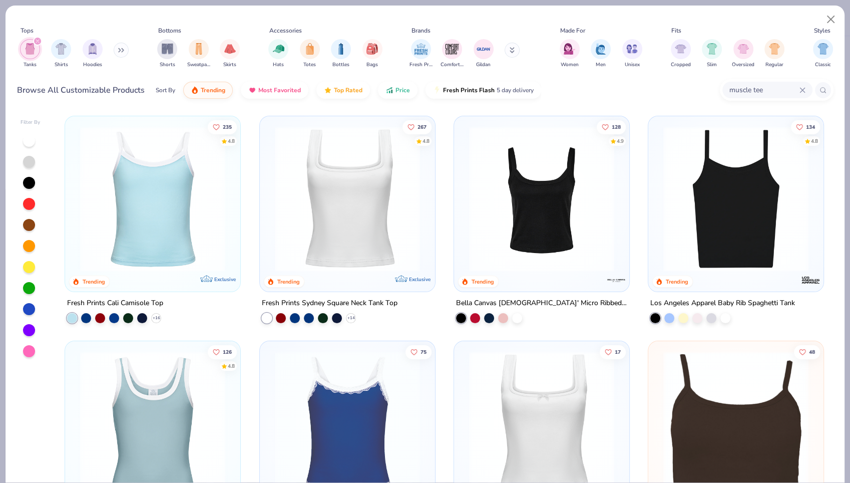
click at [120, 50] on icon at bounding box center [120, 51] width 2 height 4
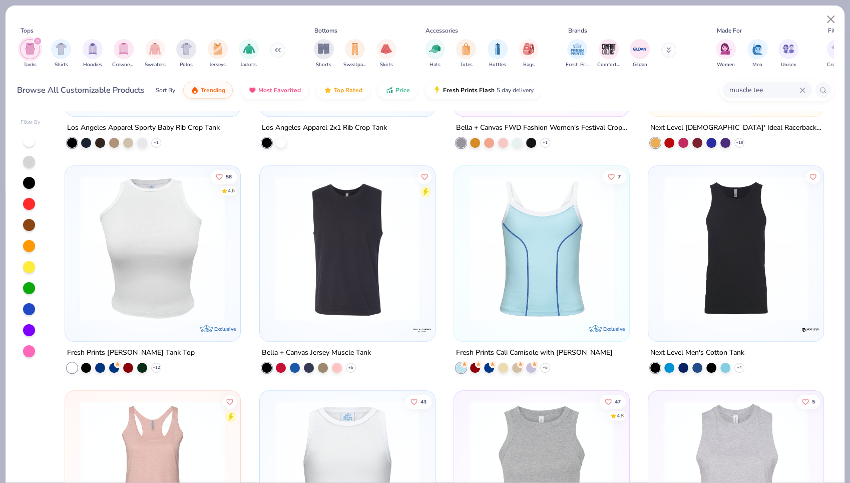
scroll to position [626, 0]
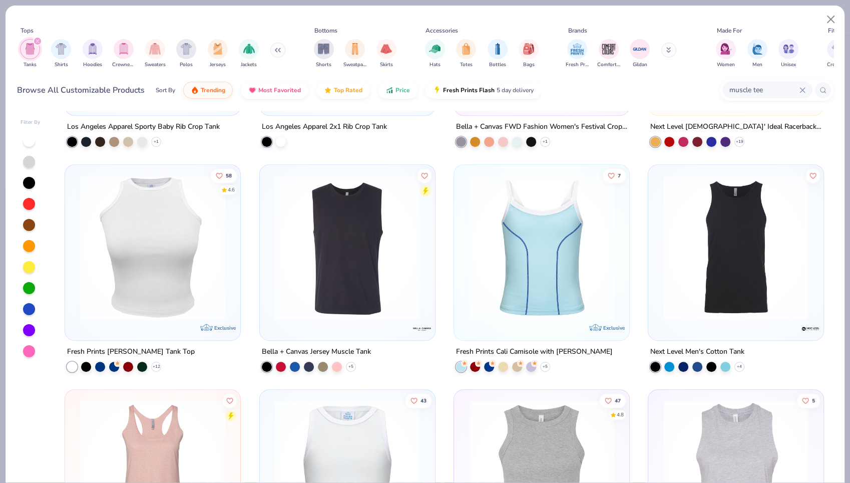
click at [336, 236] on div at bounding box center [192, 247] width 466 height 145
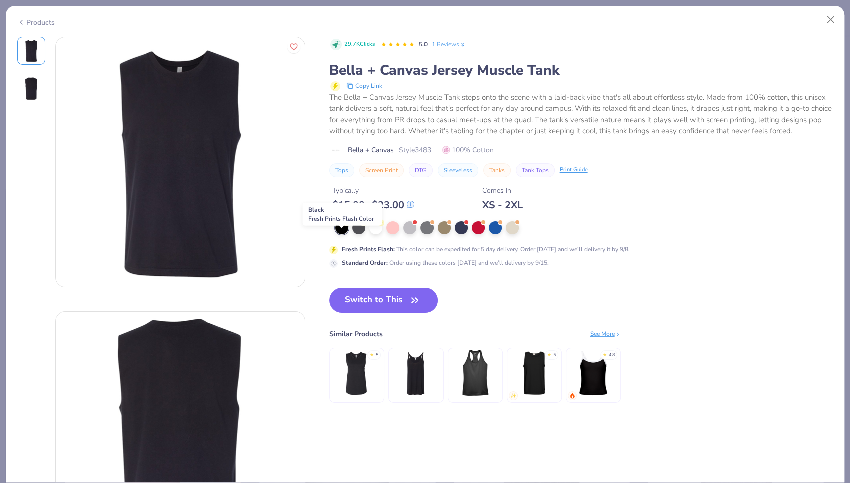
click at [336, 234] on div at bounding box center [341, 227] width 13 height 13
click at [360, 82] on button "Copy Link" at bounding box center [364, 86] width 42 height 12
click at [832, 18] on button "Close" at bounding box center [831, 19] width 19 height 19
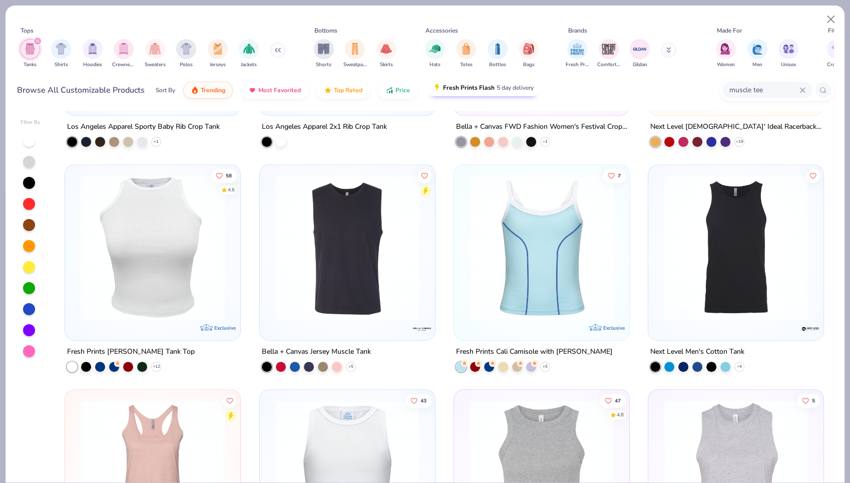
type textarea "x"
click at [775, 86] on input "muscle tee" at bounding box center [763, 90] width 71 height 12
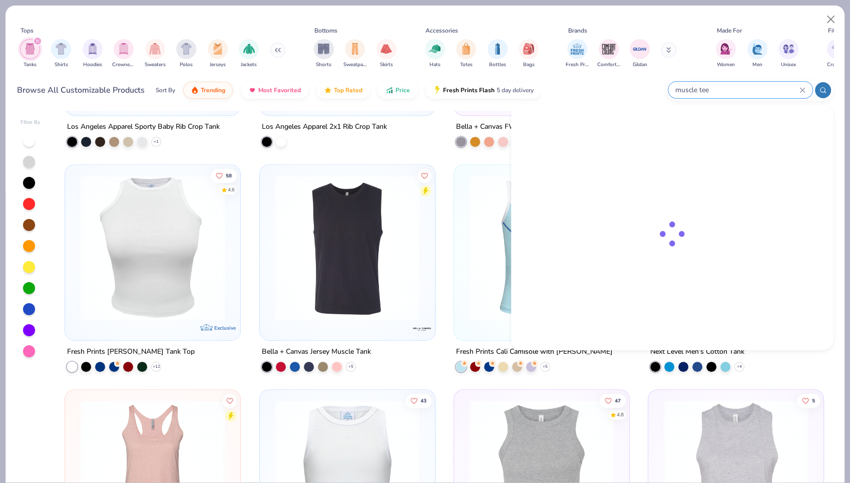
click at [775, 86] on input "muscle tee" at bounding box center [736, 90] width 125 height 12
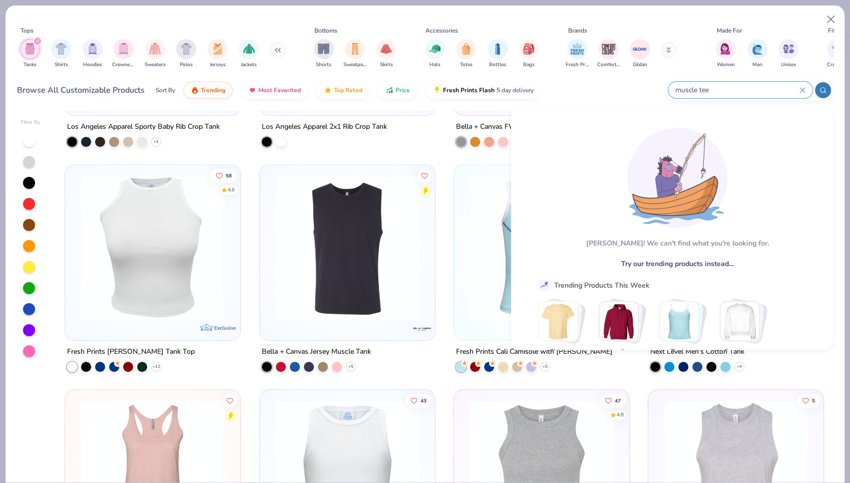
click at [775, 86] on input "muscle tee" at bounding box center [736, 90] width 125 height 12
type input "m"
type input "2150SR"
click at [805, 90] on icon at bounding box center [803, 90] width 6 height 6
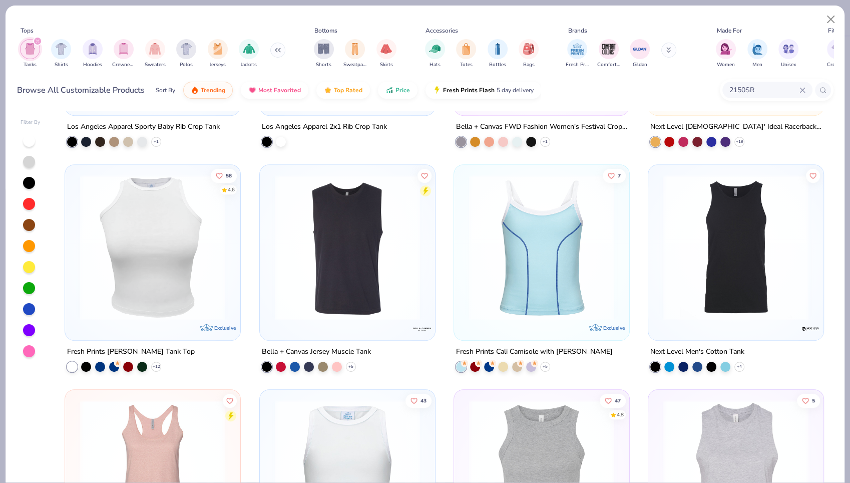
click at [802, 88] on icon at bounding box center [803, 90] width 6 height 6
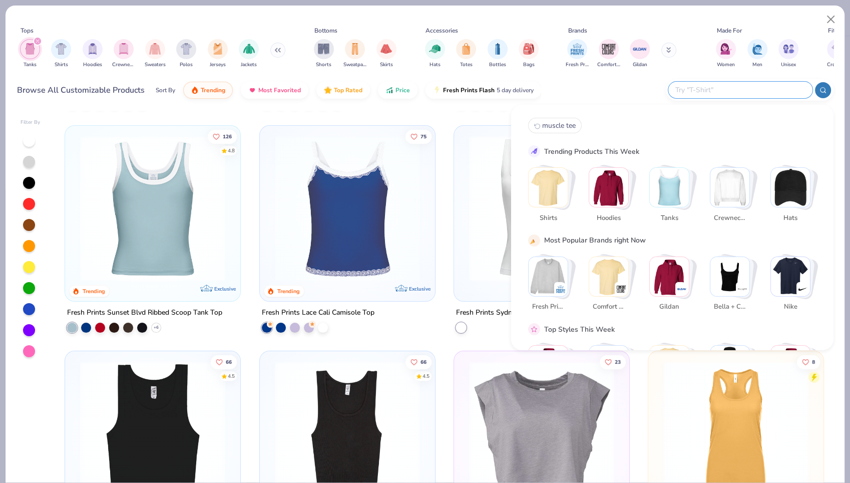
scroll to position [155, 0]
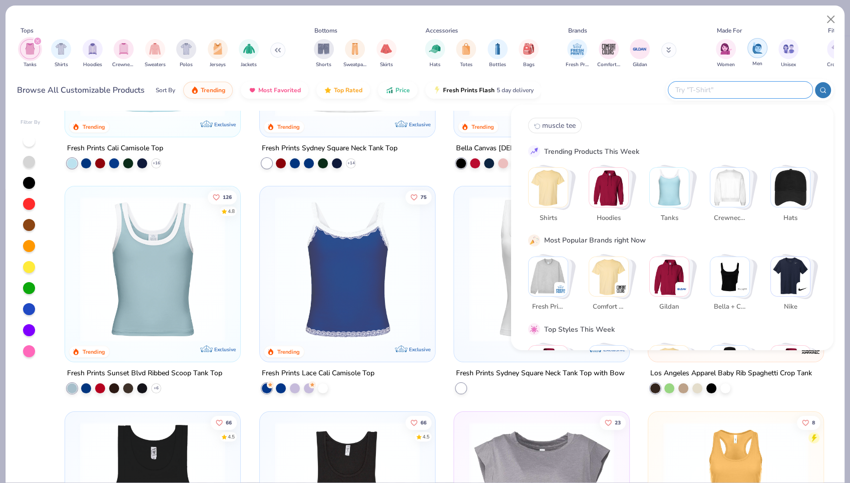
click at [755, 51] on img "filter for Men" at bounding box center [757, 48] width 11 height 12
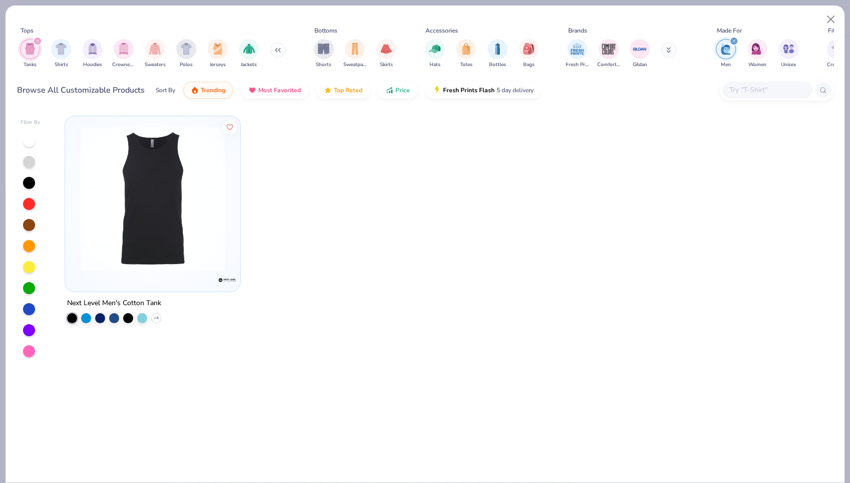
click at [221, 156] on img at bounding box center [152, 198] width 155 height 145
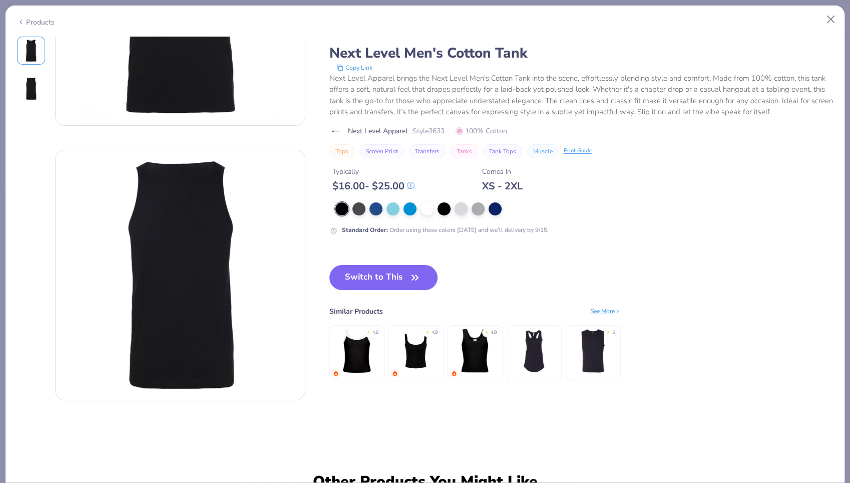
scroll to position [162, 0]
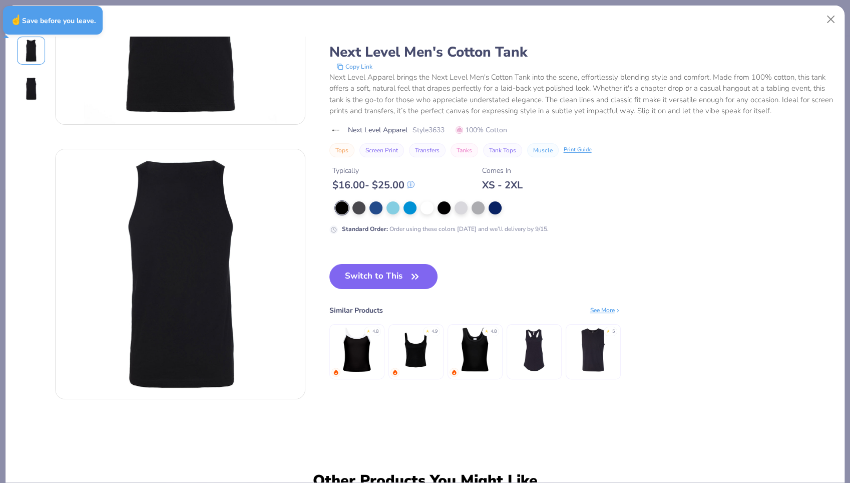
type textarea "x"
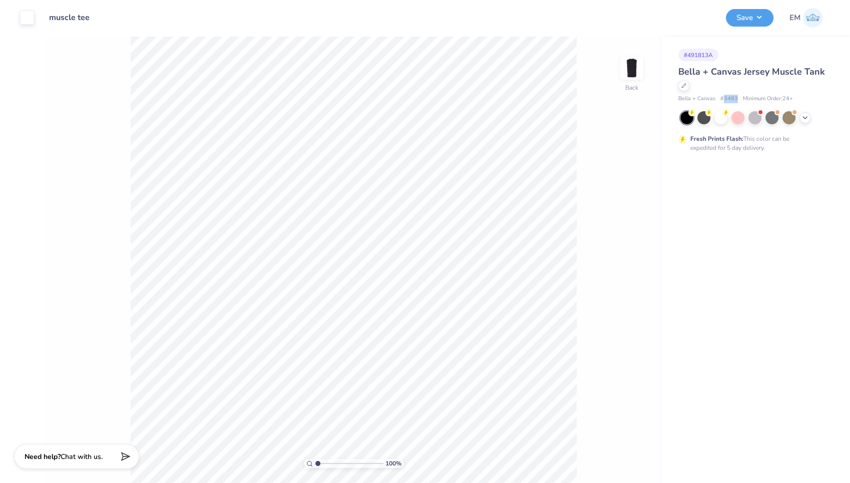
drag, startPoint x: 737, startPoint y: 101, endPoint x: 725, endPoint y: 101, distance: 12.5
click at [725, 101] on div "Bella + Canvas # 3483 Minimum Order: 24 +" at bounding box center [754, 99] width 152 height 9
drag, startPoint x: 32, startPoint y: 17, endPoint x: 20, endPoint y: 18, distance: 12.6
click at [20, 18] on div at bounding box center [27, 17] width 14 height 14
